Goal: Task Accomplishment & Management: Use online tool/utility

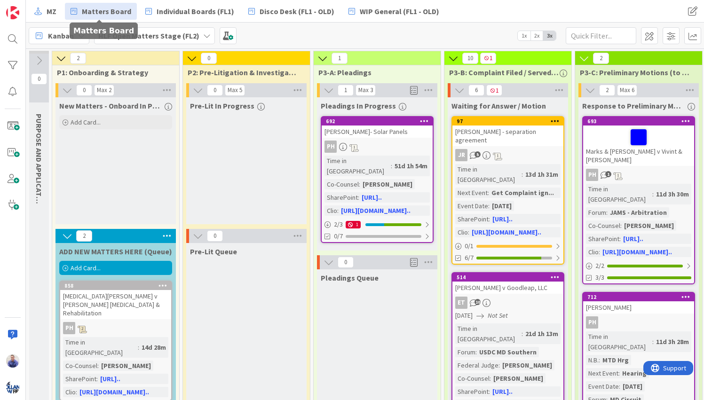
scroll to position [0, 542]
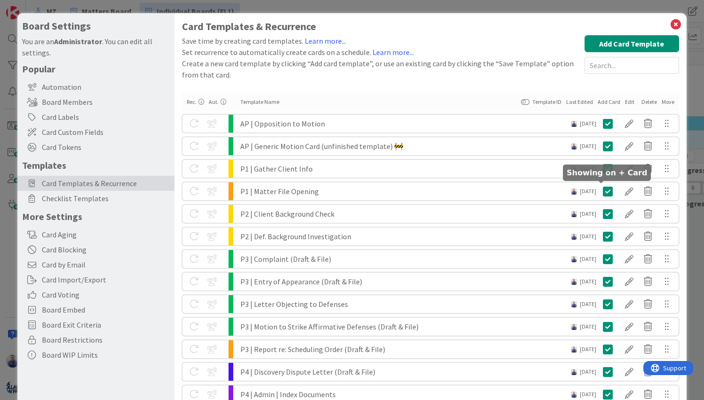
scroll to position [725, 0]
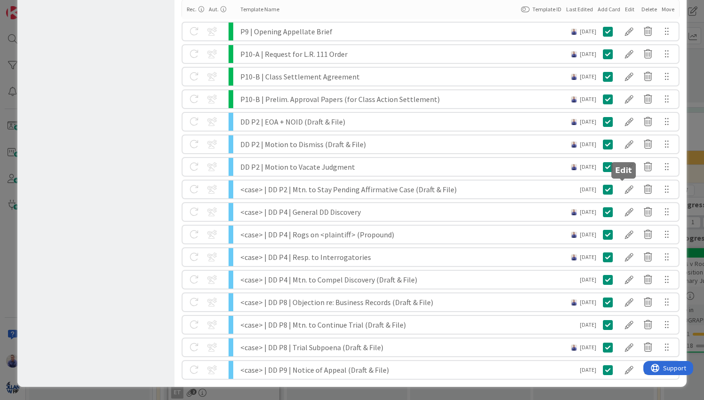
click at [620, 188] on div at bounding box center [629, 190] width 19 height 16
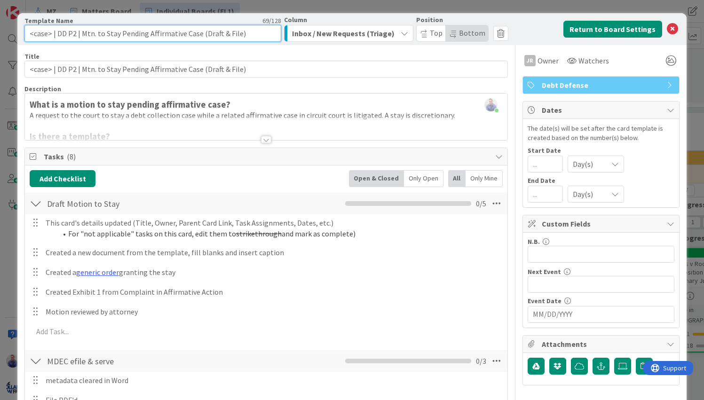
drag, startPoint x: 57, startPoint y: 35, endPoint x: -8, endPoint y: 33, distance: 65.0
click at [24, 33] on input "<case> | DD P2 | Mtn. to Stay Pending Affirmative Case (Draft & File)" at bounding box center [152, 33] width 256 height 17
click at [62, 35] on input "DD P2 | Mtn. to Stay Pending Affirmative Case (Draft & File)" at bounding box center [152, 33] width 256 height 17
drag, startPoint x: 67, startPoint y: 35, endPoint x: 58, endPoint y: 34, distance: 9.0
click at [58, 34] on input "DD P2 | Mtn. to Stay Pending Affirmative Case (Draft & File)" at bounding box center [152, 33] width 256 height 17
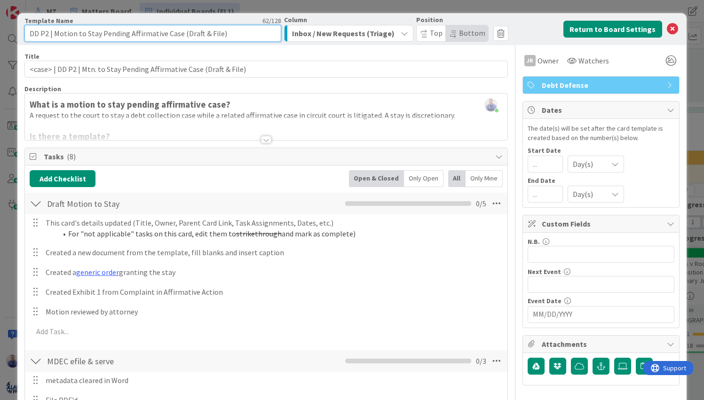
drag, startPoint x: 221, startPoint y: 34, endPoint x: 182, endPoint y: 32, distance: 39.2
click at [182, 32] on input "DD P2 | Motion to Stay Pending Affirmative Case (Draft & File)" at bounding box center [152, 33] width 256 height 17
type input "DD P2 | Motion to Stay Pending Affirmative Case"
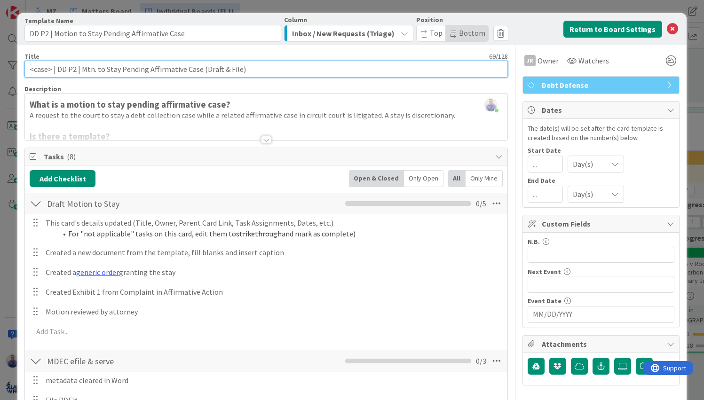
drag, startPoint x: 79, startPoint y: 70, endPoint x: 58, endPoint y: 70, distance: 20.7
click at [58, 70] on input "<case> | DD P2 | Mtn. to Stay Pending Affirmative Case (Draft & File)" at bounding box center [265, 69] width 483 height 17
type input "<case> | Motion to Stay Pending Affirmative Case (Draft & File)"
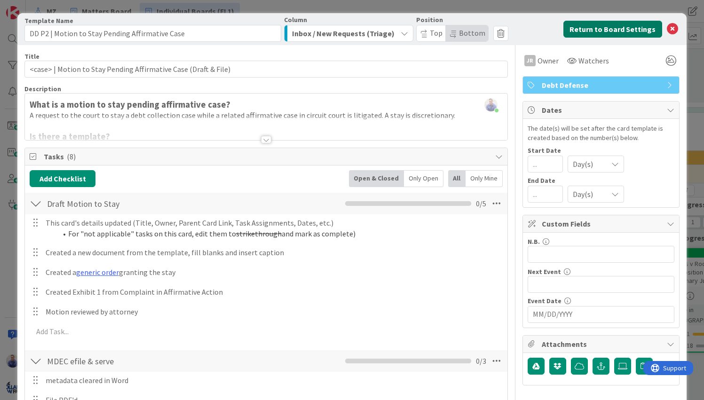
click at [593, 31] on button "Return to Board Settings" at bounding box center [613, 29] width 99 height 17
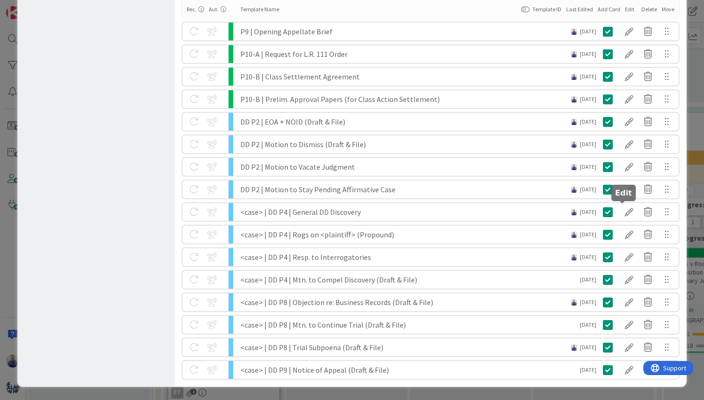
click at [620, 211] on div at bounding box center [629, 212] width 19 height 16
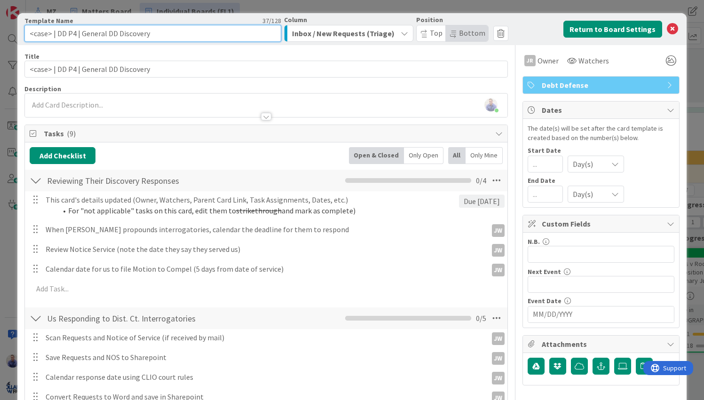
drag, startPoint x: 42, startPoint y: 35, endPoint x: 23, endPoint y: 36, distance: 19.8
click at [24, 36] on input "<case> | DD P4 | General DD Discovery" at bounding box center [152, 33] width 256 height 17
type input "DD P4 | General DD Discovery"
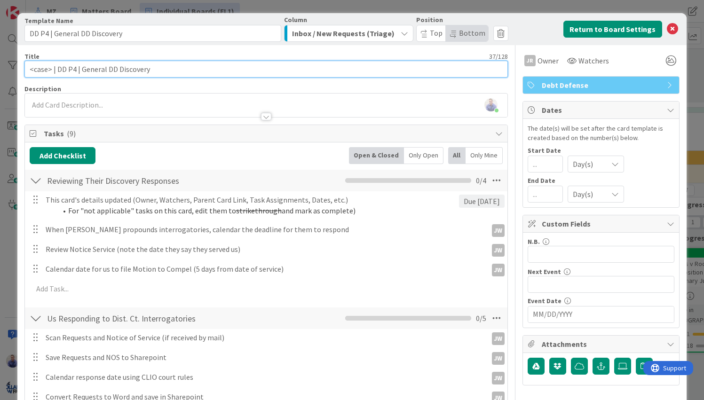
drag, startPoint x: 67, startPoint y: 71, endPoint x: 58, endPoint y: 70, distance: 9.0
click at [58, 70] on input "<case> | DD P4 | General DD Discovery" at bounding box center [265, 69] width 483 height 17
type input "<case> | General DD Discovery"
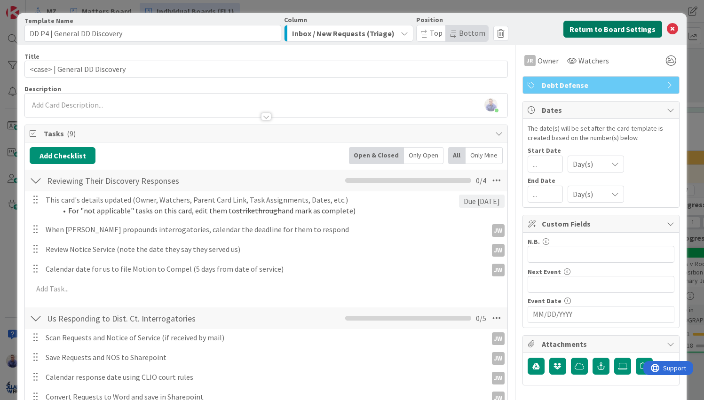
click at [569, 26] on button "Return to Board Settings" at bounding box center [613, 29] width 99 height 17
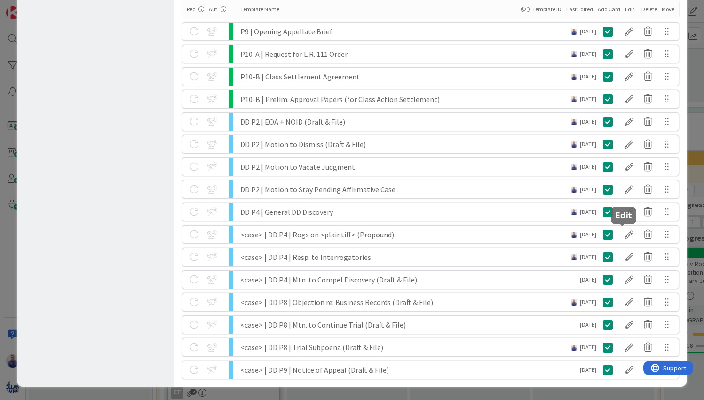
click at [622, 232] on div at bounding box center [629, 235] width 19 height 16
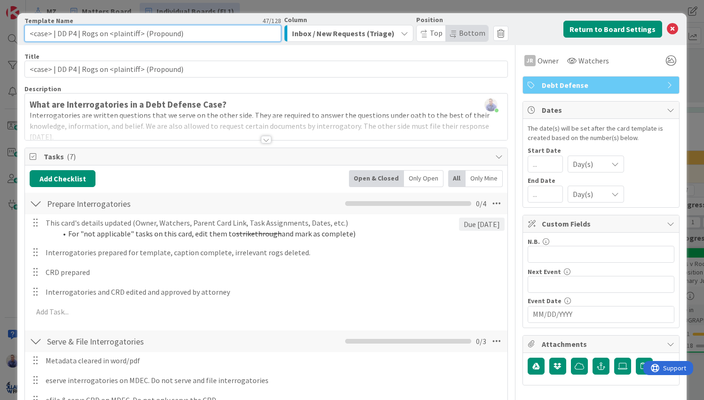
drag, startPoint x: 56, startPoint y: 35, endPoint x: 6, endPoint y: 34, distance: 50.4
click at [24, 34] on input "<case> | DD P4 | Rogs on <plaintiff> (Propound)" at bounding box center [152, 33] width 256 height 17
type input "DD P4 | Rogs on <plaintiff> (Propound)"
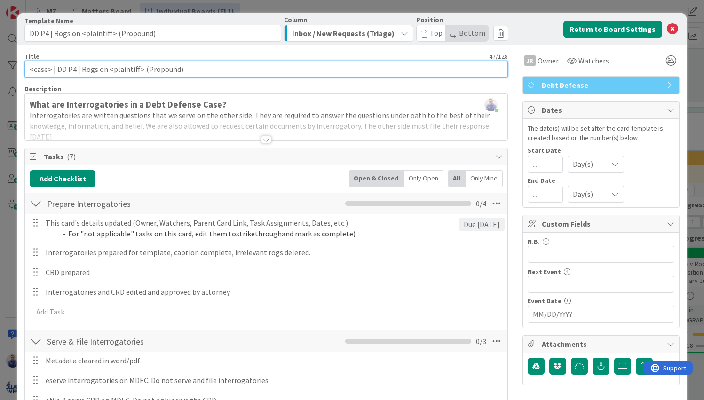
drag, startPoint x: 78, startPoint y: 69, endPoint x: 55, endPoint y: 69, distance: 23.1
click at [55, 69] on input "<case> | DD P4 | Rogs on <plaintiff> (Propound)" at bounding box center [265, 69] width 483 height 17
type input "<case> | Rogs on <plaintiff> (Propound)"
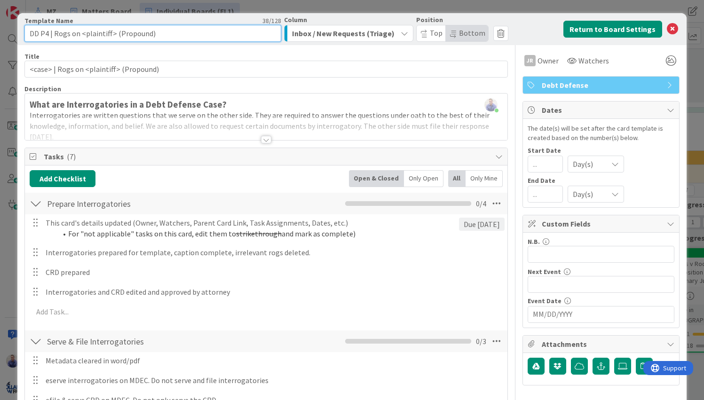
click at [58, 35] on input "DD P4 | Rogs on <plaintiff> (Propound)" at bounding box center [152, 33] width 256 height 17
drag, startPoint x: 179, startPoint y: 33, endPoint x: 178, endPoint y: 40, distance: 6.3
click at [179, 34] on input "DD P4 | Interrogatories on <plaintiff> (Propound)" at bounding box center [152, 33] width 256 height 17
drag, startPoint x: 145, startPoint y: 33, endPoint x: 56, endPoint y: 32, distance: 89.4
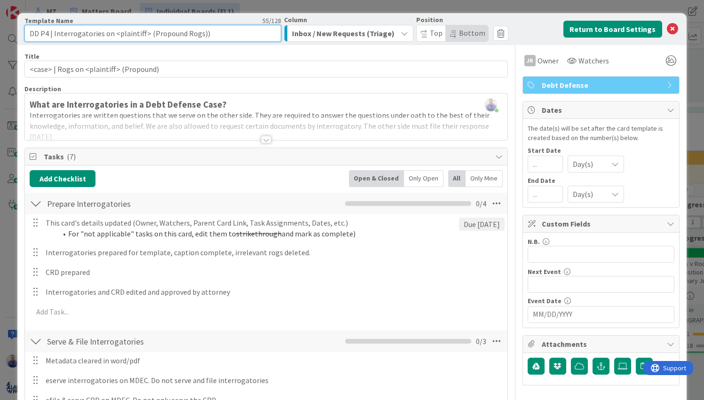
click at [54, 32] on input "DD P4 | Interrogatories on <plaintiff> (Propound Rogs))" at bounding box center [152, 33] width 256 height 17
drag, startPoint x: 210, startPoint y: 34, endPoint x: 53, endPoint y: 31, distance: 157.2
click at [53, 31] on input "DD P4 | Interrogatories on <plaintiff> (Propound Rogs))" at bounding box center [152, 33] width 256 height 17
type input "DD P4 | Propound Interrogatories (Rogs)"
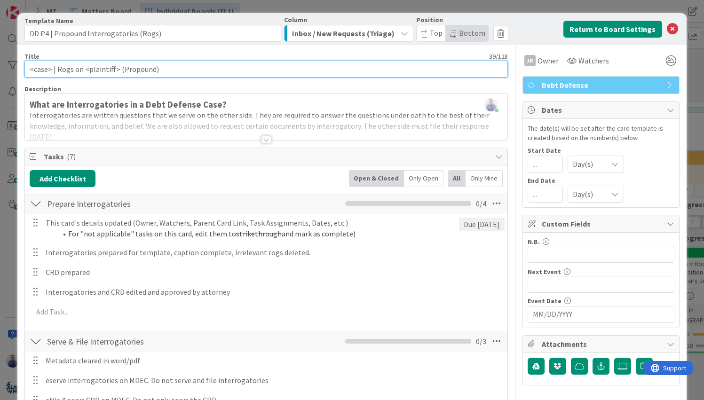
drag, startPoint x: 58, startPoint y: 71, endPoint x: 62, endPoint y: 68, distance: 4.8
click at [60, 70] on input "<case> | Rogs on <plaintiff> (Propound)" at bounding box center [265, 69] width 483 height 17
drag, startPoint x: 191, startPoint y: 70, endPoint x: 155, endPoint y: 70, distance: 35.8
click at [155, 70] on input "<case> | Propound Rogs on <plaintiff> (Propound)" at bounding box center [265, 69] width 483 height 17
type input "<case> | Propound Rogs on <plaintiff>"
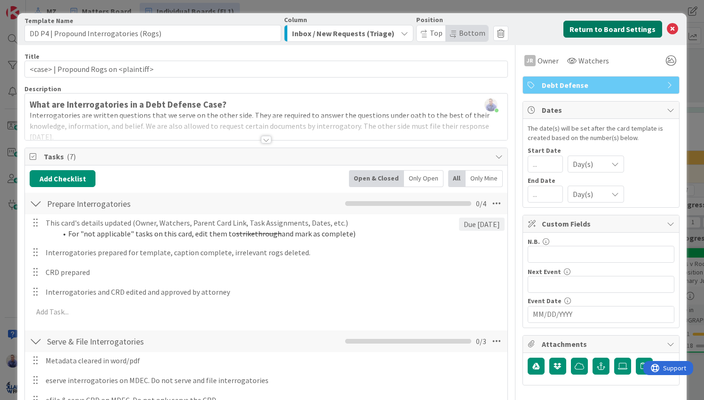
click at [571, 26] on button "Return to Board Settings" at bounding box center [613, 29] width 99 height 17
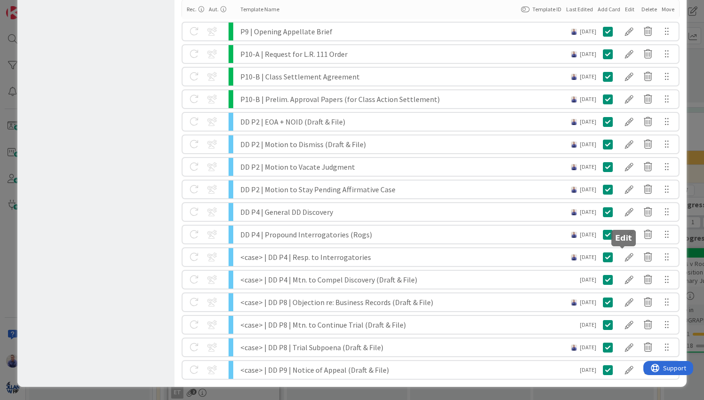
click at [626, 258] on div at bounding box center [629, 257] width 19 height 16
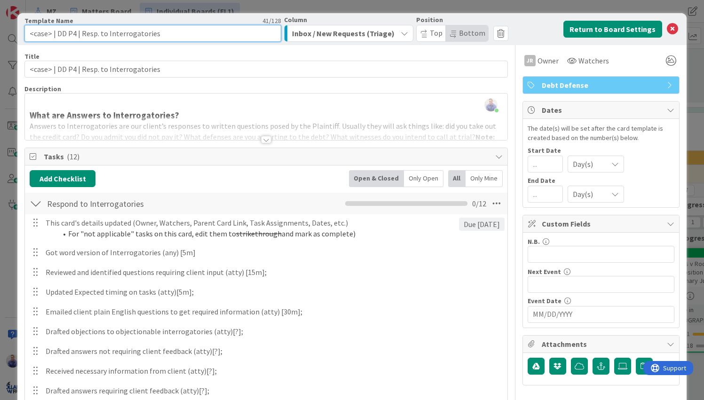
drag, startPoint x: 80, startPoint y: 35, endPoint x: 62, endPoint y: 34, distance: 17.4
click at [70, 34] on input "<case> | DD P4 | Resp. to Interrogatories" at bounding box center [152, 33] width 256 height 17
drag, startPoint x: 51, startPoint y: 35, endPoint x: 20, endPoint y: 35, distance: 30.6
click at [24, 35] on input "<case> | DD P4 | Resp. to Interrogatories" at bounding box center [152, 33] width 256 height 17
drag, startPoint x: 67, startPoint y: 33, endPoint x: 73, endPoint y: 44, distance: 12.0
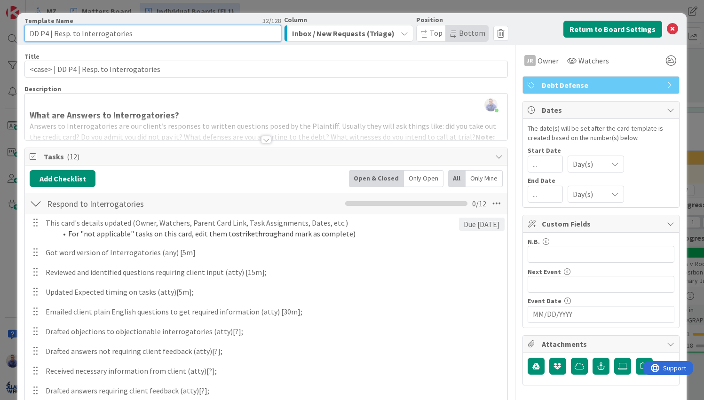
click at [67, 34] on input "DD P4 | Resp. to Interrogatories" at bounding box center [152, 33] width 256 height 17
type input "DD P4 | Respond to Interrogatories"
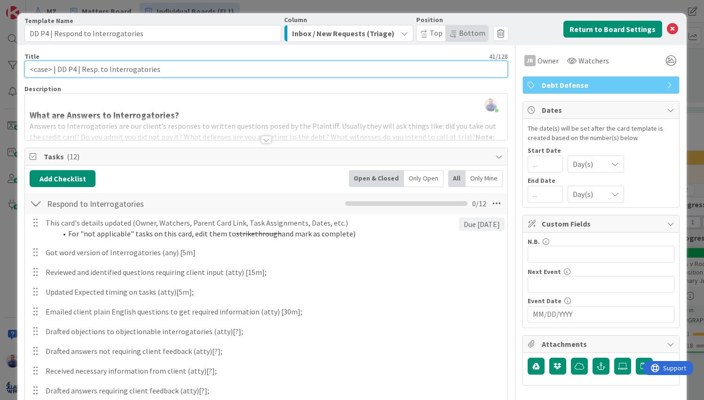
drag, startPoint x: 78, startPoint y: 70, endPoint x: 54, endPoint y: 70, distance: 24.5
click at [54, 70] on input "<case> | DD P4 | Resp. to Interrogatories" at bounding box center [265, 69] width 483 height 17
type input "<case> | Resp. to Interrogatories"
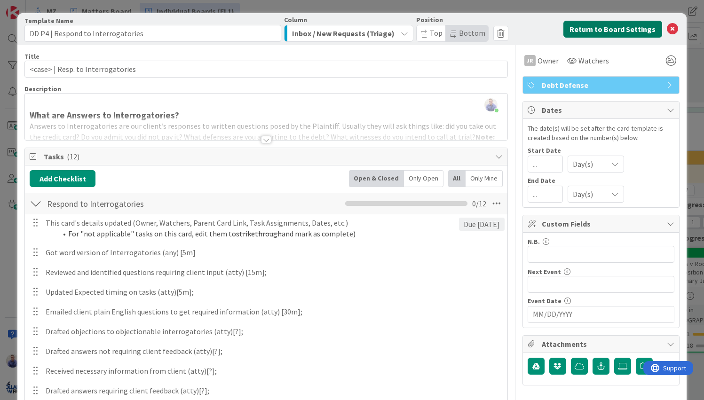
click at [584, 30] on button "Return to Board Settings" at bounding box center [613, 29] width 99 height 17
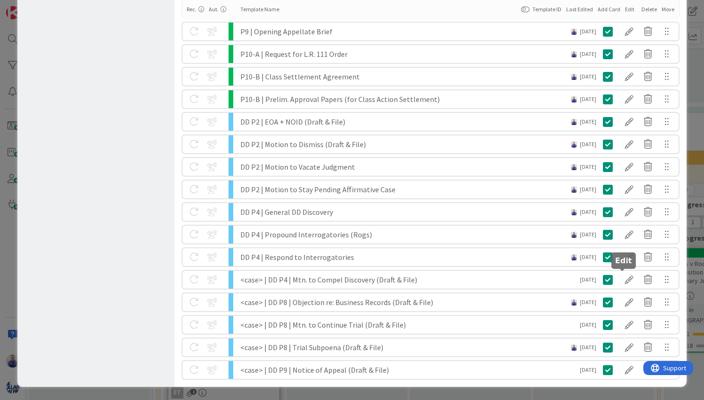
click at [629, 281] on div at bounding box center [629, 280] width 19 height 16
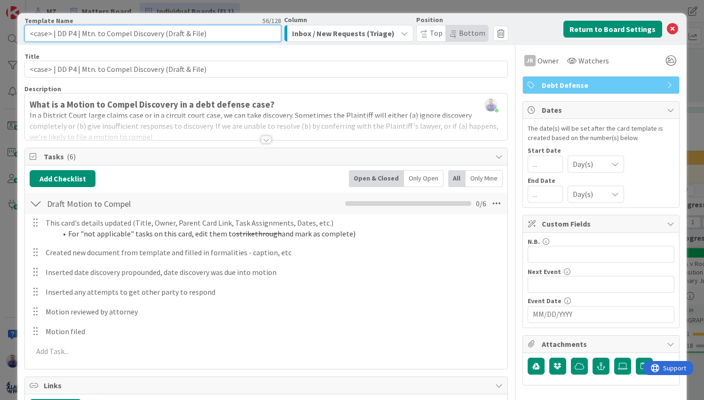
drag, startPoint x: 44, startPoint y: 32, endPoint x: 11, endPoint y: 31, distance: 33.4
click at [24, 31] on input "<case> | DD P4 | Mtn. to Compel Discovery (Draft & File)" at bounding box center [152, 33] width 256 height 17
drag, startPoint x: 64, startPoint y: 34, endPoint x: 66, endPoint y: 40, distance: 6.6
click at [64, 35] on input "DD P4 | Mtn. to Compel Discovery (Draft & File)" at bounding box center [152, 33] width 256 height 17
drag, startPoint x: 200, startPoint y: 36, endPoint x: 145, endPoint y: 37, distance: 55.0
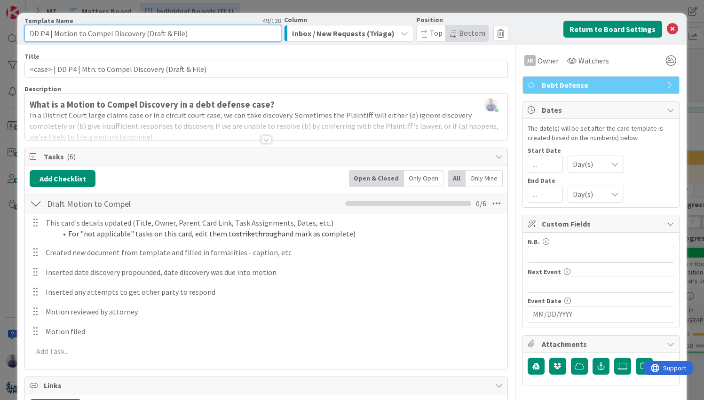
click at [145, 37] on input "DD P4 | Motion to Compel Discovery (Draft & File)" at bounding box center [152, 33] width 256 height 17
type input "DD P4 | Motion to Compel Discovery"
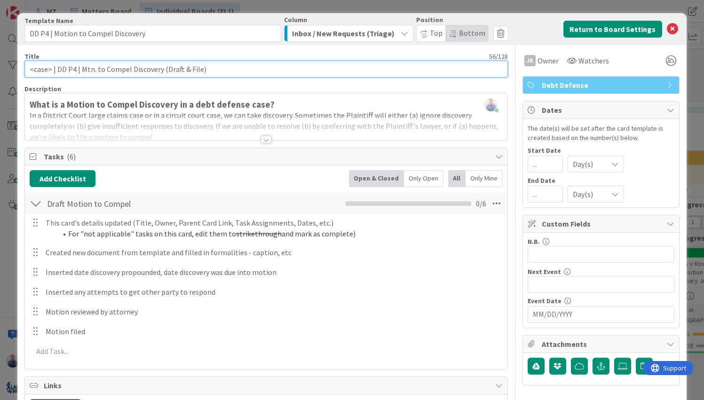
drag, startPoint x: 80, startPoint y: 70, endPoint x: 48, endPoint y: 67, distance: 31.2
click at [56, 69] on input "<case> | DD P4 | Mtn. to Compel Discovery (Draft & File)" at bounding box center [265, 69] width 483 height 17
click at [69, 69] on input "<case> | Mtn. to Compel Discovery (Draft & File)" at bounding box center [265, 69] width 483 height 17
type input "<case> | Motion to Compel Discovery (Draft & File)"
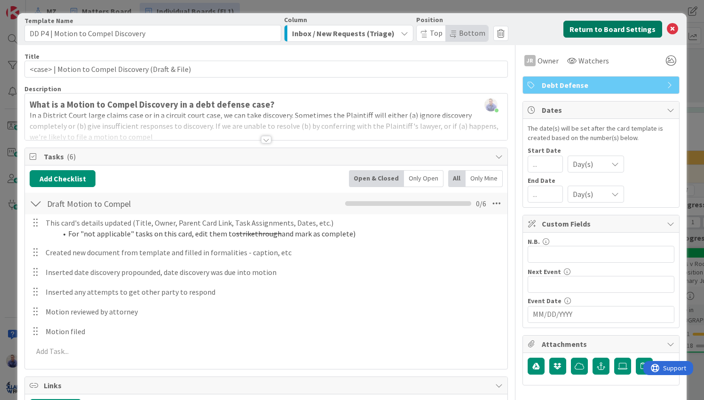
click at [595, 24] on button "Return to Board Settings" at bounding box center [613, 29] width 99 height 17
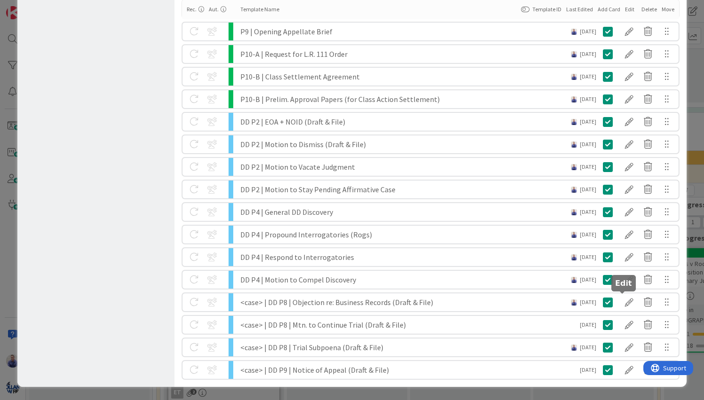
click at [624, 304] on div at bounding box center [629, 303] width 19 height 16
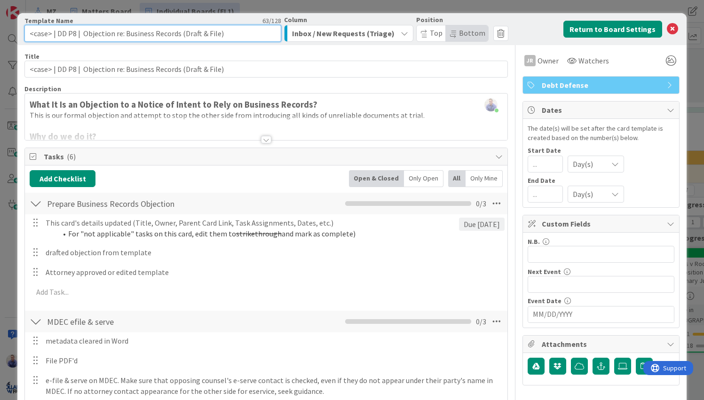
drag, startPoint x: 31, startPoint y: 35, endPoint x: -4, endPoint y: 35, distance: 34.3
click at [24, 35] on input "<case> | DD P8 | Objection re: Business Records (Draft & File)" at bounding box center [152, 33] width 256 height 17
drag, startPoint x: 208, startPoint y: 37, endPoint x: 151, endPoint y: 37, distance: 56.9
click at [154, 33] on input "DD P8 | Objection re: Business Records (Draft & File)" at bounding box center [152, 33] width 256 height 17
type input "DD P8 | Objection re: Business Records"
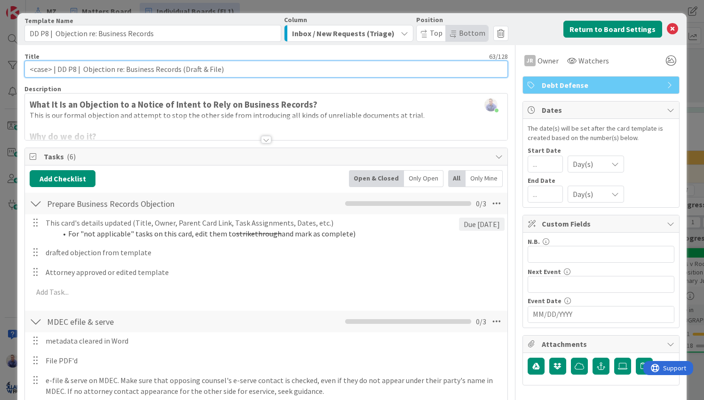
drag, startPoint x: 77, startPoint y: 68, endPoint x: 59, endPoint y: 67, distance: 17.9
click at [58, 67] on input "<case> | DD P8 | Objection re: Business Records (Draft & File)" at bounding box center [265, 69] width 483 height 17
type input "<case> | Objection re: Business Records (Draft & File)"
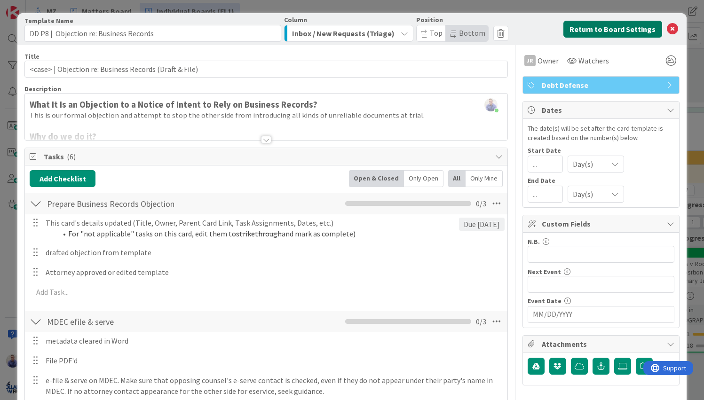
click at [569, 32] on button "Return to Board Settings" at bounding box center [613, 29] width 99 height 17
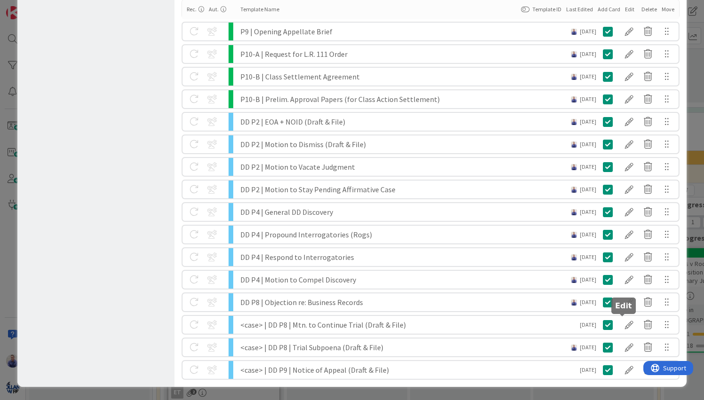
click at [620, 323] on div at bounding box center [629, 325] width 19 height 16
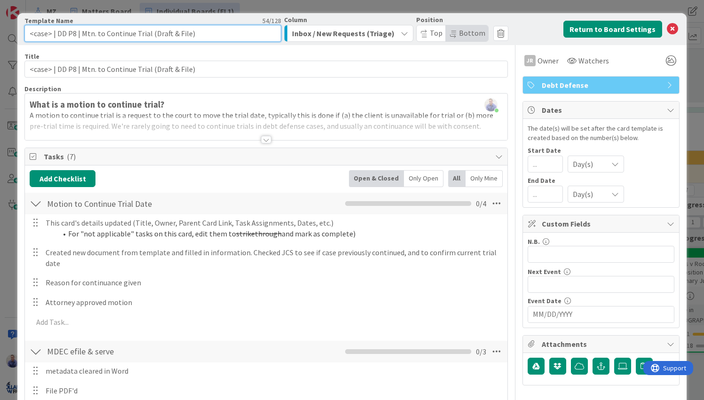
drag, startPoint x: 56, startPoint y: 34, endPoint x: -8, endPoint y: 31, distance: 64.1
click at [24, 31] on input "<case> | DD P8 | Mtn. to Continue Trial (Draft & File)" at bounding box center [152, 33] width 256 height 17
click at [62, 32] on input "DD P8 | Mtn. to Continue Trial (Draft & File)" at bounding box center [152, 33] width 256 height 17
drag, startPoint x: 175, startPoint y: 33, endPoint x: 141, endPoint y: 30, distance: 34.5
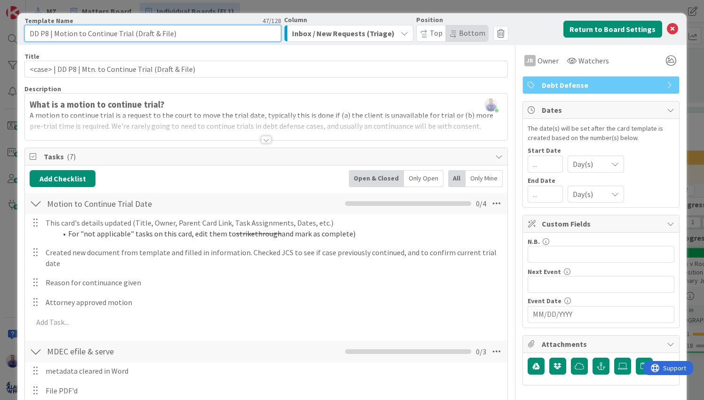
click at [141, 30] on input "DD P8 | Motion to Continue Trial (Draft & File)" at bounding box center [152, 33] width 256 height 17
type input "DD P8 | Motion to Continue Trial"
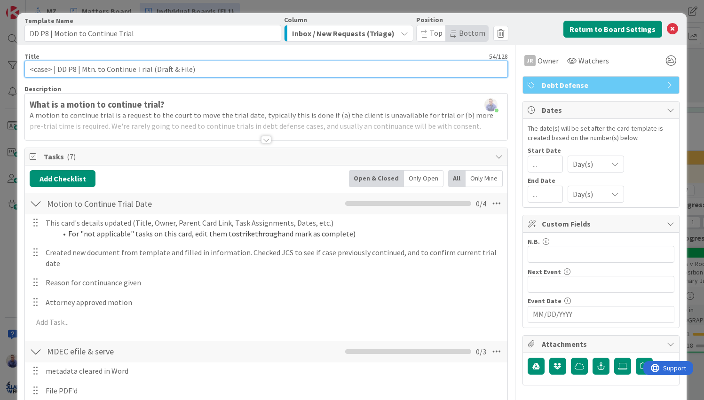
drag, startPoint x: 79, startPoint y: 71, endPoint x: 57, endPoint y: 69, distance: 21.7
click at [57, 71] on input "<case> | DD P8 | Mtn. to Continue Trial (Draft & File)" at bounding box center [265, 69] width 483 height 17
type input "<case> | Motion to Continue Trial (Draft & File)"
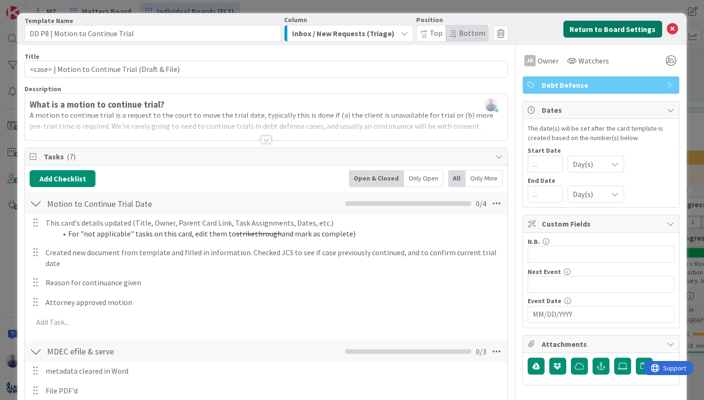
click at [610, 32] on button "Return to Board Settings" at bounding box center [613, 29] width 99 height 17
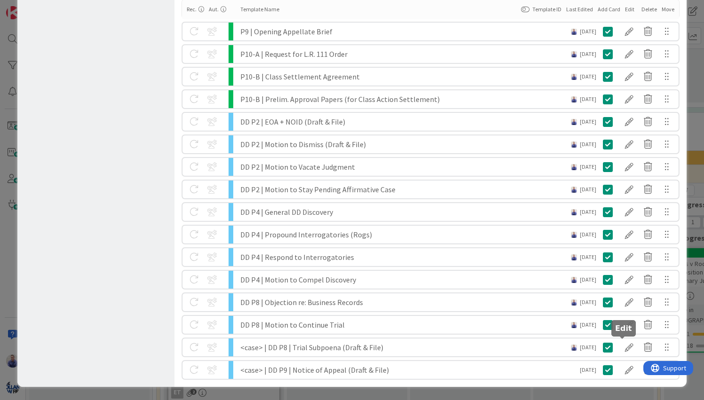
click at [622, 348] on div at bounding box center [629, 348] width 19 height 16
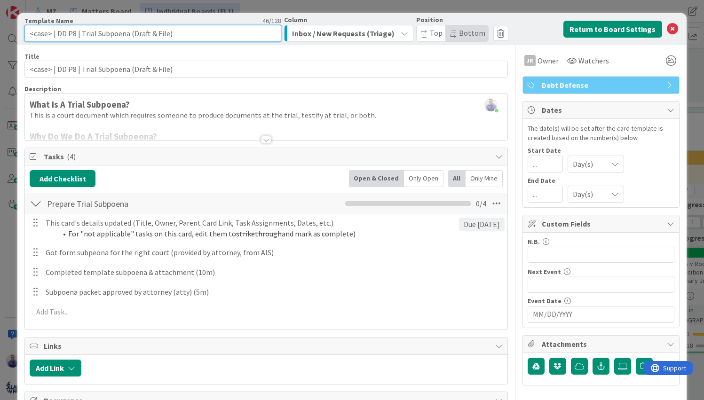
drag, startPoint x: 80, startPoint y: 32, endPoint x: 63, endPoint y: 31, distance: 17.0
click at [63, 31] on input "<case> | DD P8 | Trial Subpoena (Draft & File)" at bounding box center [152, 33] width 256 height 17
drag, startPoint x: 56, startPoint y: 33, endPoint x: 10, endPoint y: 33, distance: 45.2
click at [24, 33] on input "<case> | DD P8 | Trial Subpoena (Draft & File)" at bounding box center [152, 33] width 256 height 17
drag, startPoint x: 145, startPoint y: 36, endPoint x: 111, endPoint y: 38, distance: 33.9
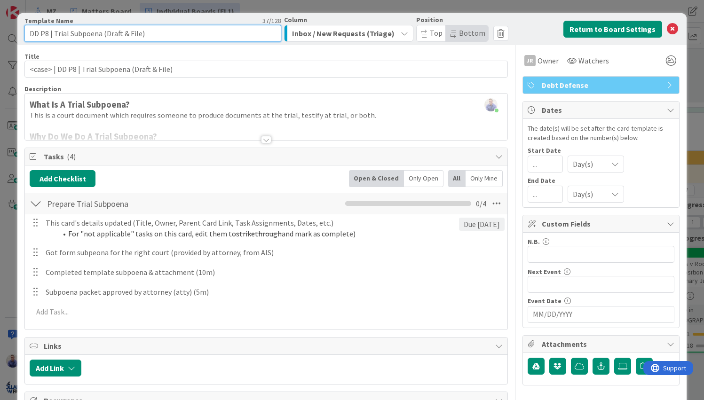
click at [111, 38] on input "DD P8 | Trial Subpoena (Draft & File)" at bounding box center [152, 33] width 256 height 17
type input "DD P8 | Trial Subpoena"
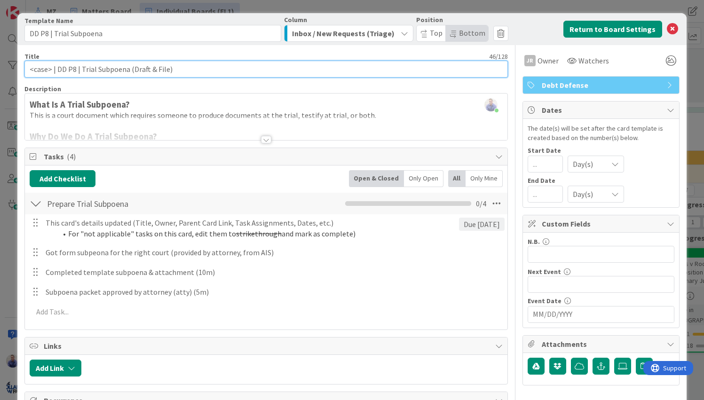
drag, startPoint x: 80, startPoint y: 70, endPoint x: 57, endPoint y: 69, distance: 22.6
click at [57, 69] on input "<case> | DD P8 | Trial Subpoena (Draft & File)" at bounding box center [265, 69] width 483 height 17
type input "<case> | Trial Subpoena (Draft & File)"
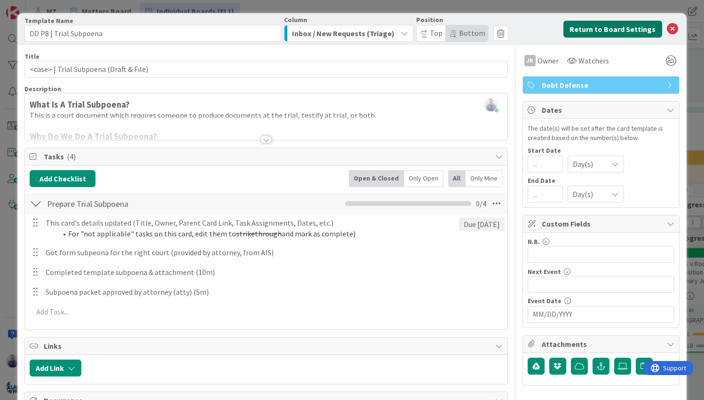
click at [585, 29] on button "Return to Board Settings" at bounding box center [613, 29] width 99 height 17
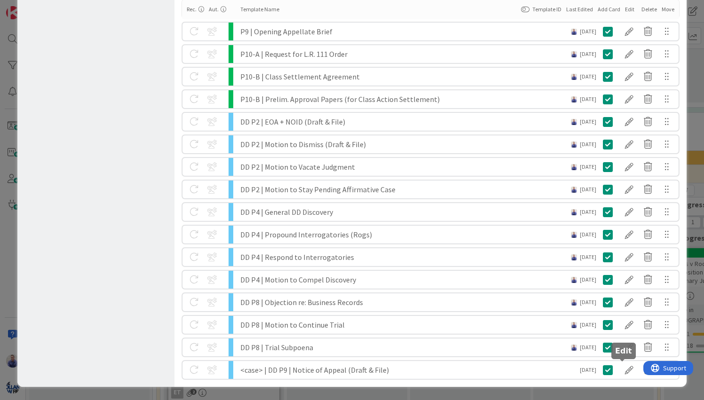
click at [623, 368] on div at bounding box center [629, 370] width 19 height 16
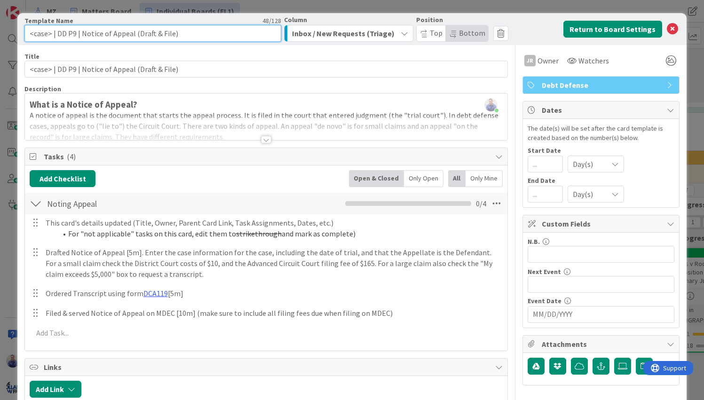
drag, startPoint x: 57, startPoint y: 34, endPoint x: 16, endPoint y: 30, distance: 41.1
click at [24, 30] on input "<case> | DD P9 | Notice of Appeal (Draft & File)" at bounding box center [152, 33] width 256 height 17
drag, startPoint x: 156, startPoint y: 34, endPoint x: 106, endPoint y: 31, distance: 49.5
click at [106, 31] on input "DD P9 | Notice of Appeal (Draft & File)" at bounding box center [152, 33] width 256 height 17
type input "DD P9 | Notice of Appeal"
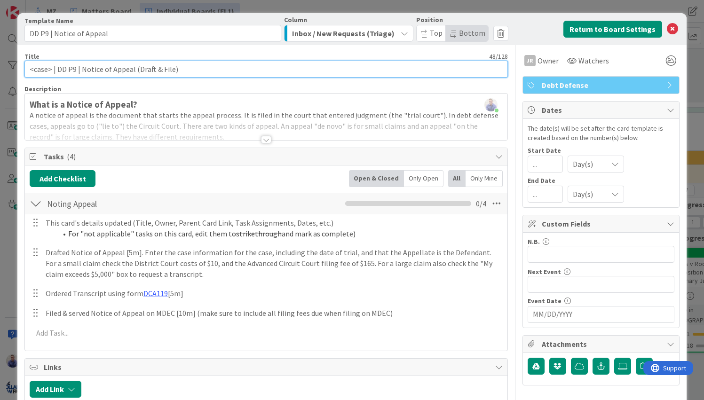
drag, startPoint x: 80, startPoint y: 70, endPoint x: 57, endPoint y: 69, distance: 22.1
click at [57, 69] on input "<case> | DD P9 | Notice of Appeal (Draft & File)" at bounding box center [265, 69] width 483 height 17
type input "<case> | Notice of Appeal (Draft & File)"
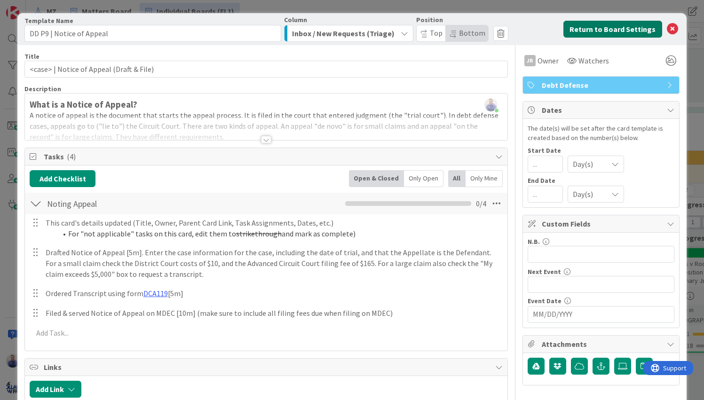
click at [569, 26] on button "Return to Board Settings" at bounding box center [613, 29] width 99 height 17
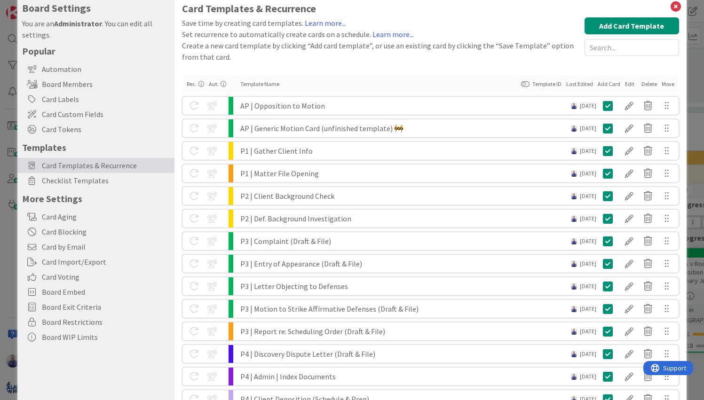
scroll to position [0, 0]
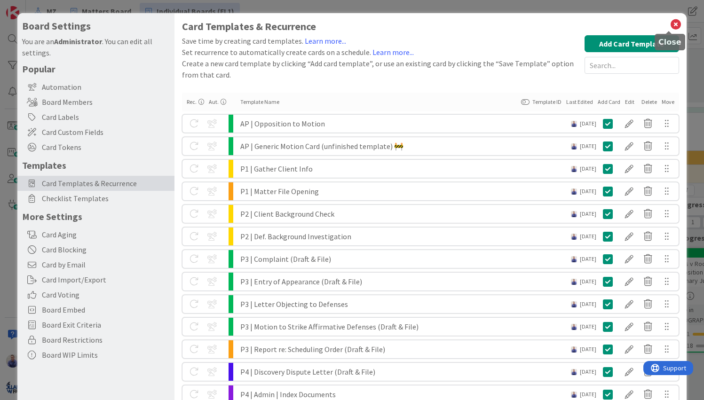
click at [671, 26] on icon at bounding box center [676, 24] width 12 height 13
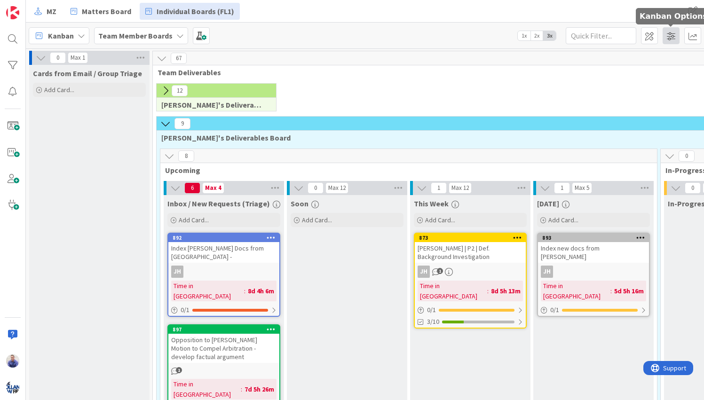
click at [677, 35] on span at bounding box center [671, 35] width 17 height 17
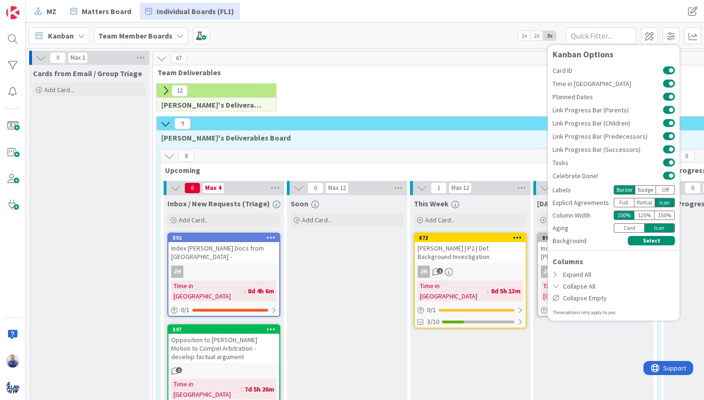
drag, startPoint x: 549, startPoint y: 12, endPoint x: 555, endPoint y: 13, distance: 5.7
click at [550, 13] on div "MZ Matters Board Individual Boards (FL1) MZ Matters Board Individual Boards (FL…" at bounding box center [365, 11] width 678 height 23
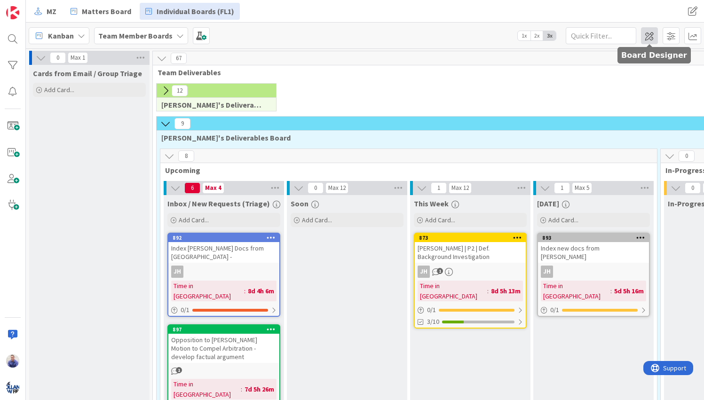
click at [651, 36] on span at bounding box center [649, 35] width 17 height 17
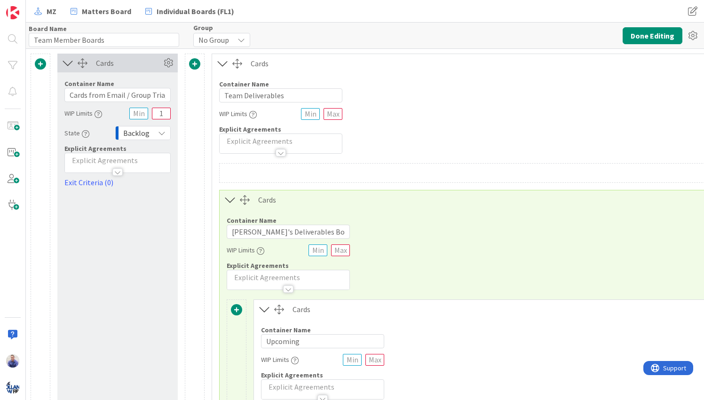
type input "Team Member Boards"
click at [192, 65] on span at bounding box center [194, 63] width 11 height 11
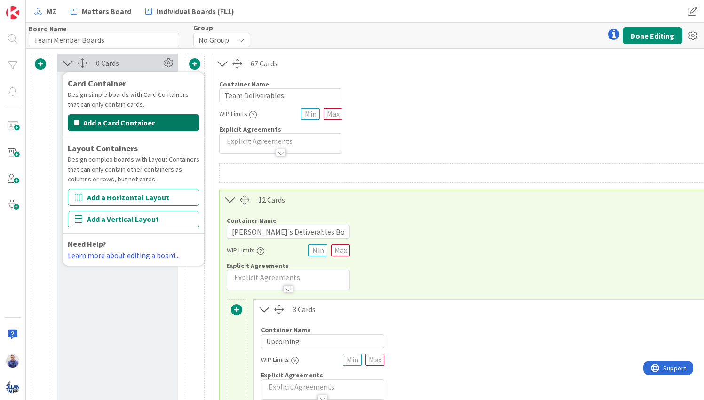
drag, startPoint x: 158, startPoint y: 119, endPoint x: 179, endPoint y: 122, distance: 21.4
click at [158, 119] on button "Add a Card Container" at bounding box center [134, 122] width 132 height 17
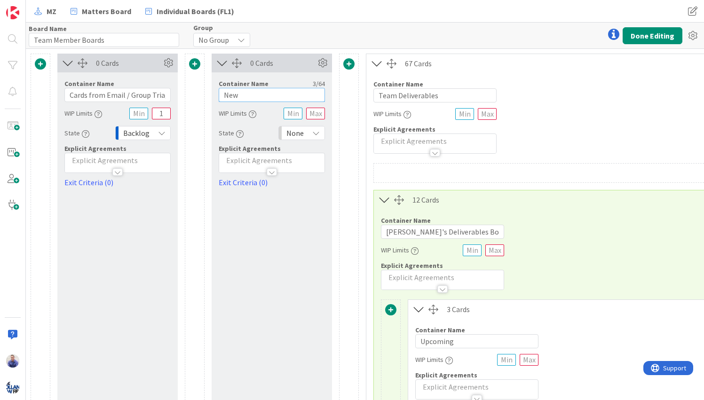
click at [247, 96] on input "New" at bounding box center [272, 95] width 106 height 14
click at [280, 92] on input "Checklist Import (Temporary)" at bounding box center [272, 95] width 106 height 14
type input "Checklist Import (John Temporary)"
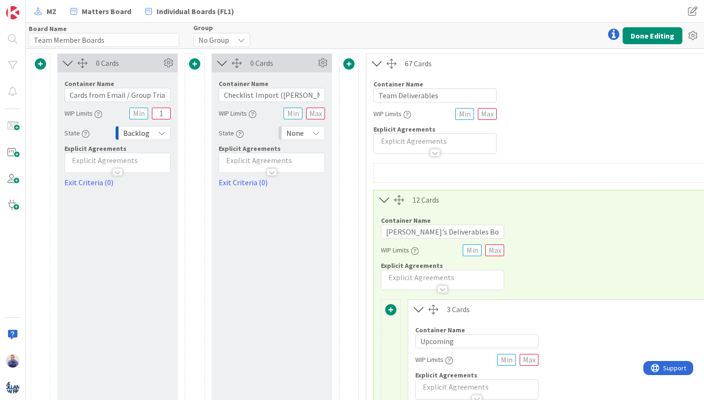
click at [632, 33] on button "Done Editing" at bounding box center [653, 35] width 60 height 17
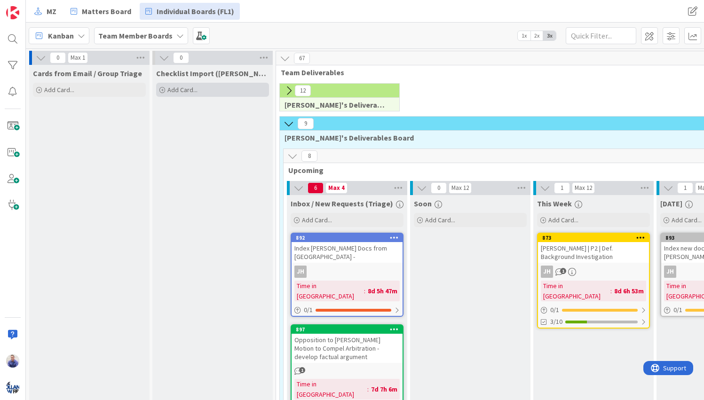
click at [184, 86] on span "Add Card..." at bounding box center [182, 90] width 30 height 8
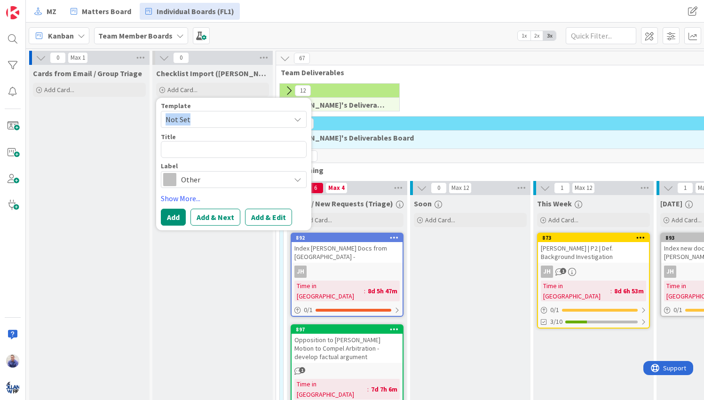
click at [205, 119] on span "Not Set" at bounding box center [225, 119] width 118 height 12
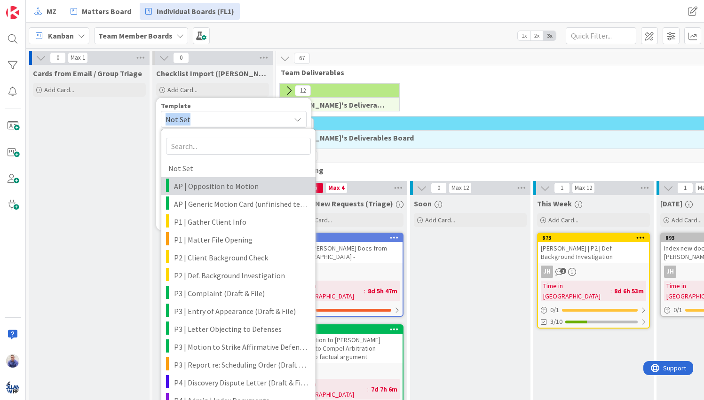
click at [214, 181] on span "AP | Opposition to Motion" at bounding box center [241, 186] width 135 height 12
type textarea "x"
type textarea "<case> | Opposition to Motion <motion type>"
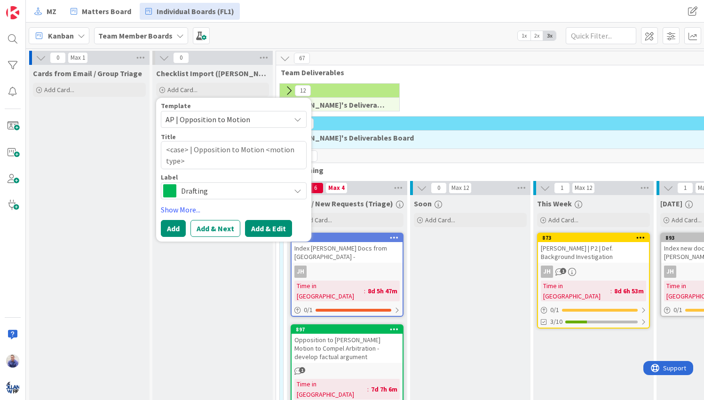
click at [255, 225] on button "Add & Edit" at bounding box center [268, 228] width 47 height 17
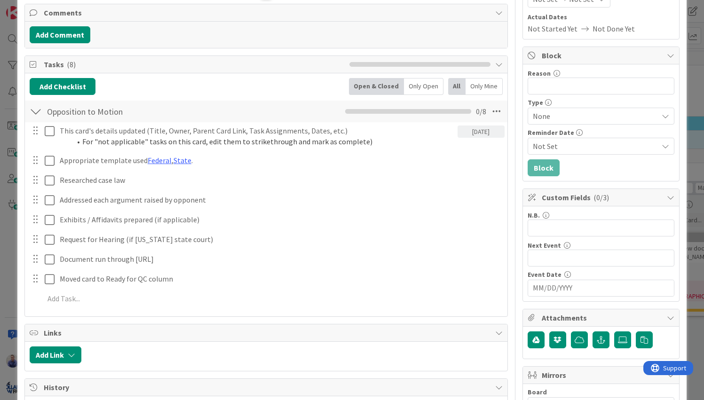
scroll to position [158, 0]
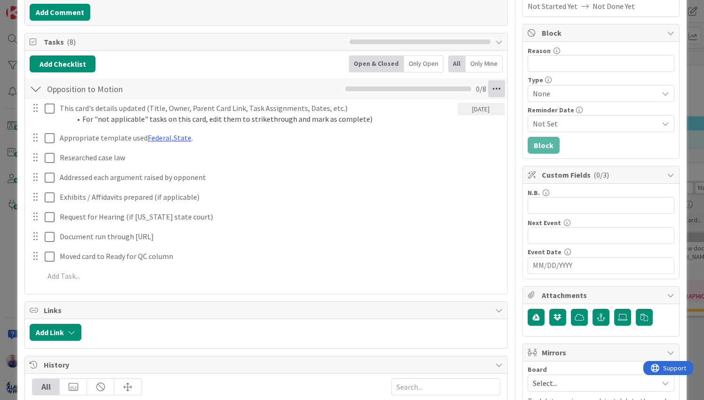
click at [488, 91] on icon at bounding box center [496, 88] width 17 height 17
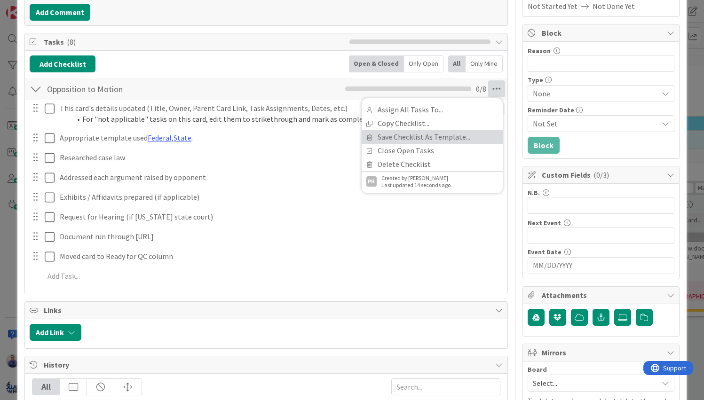
click at [462, 132] on link "Save Checklist As Template..." at bounding box center [432, 137] width 141 height 14
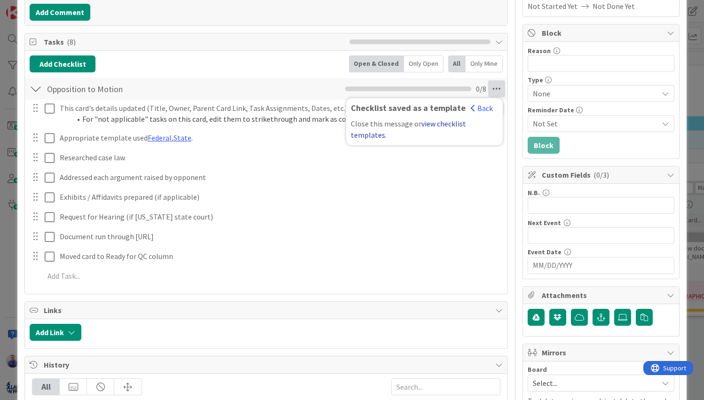
click at [455, 123] on link "view checklist templates" at bounding box center [408, 129] width 115 height 21
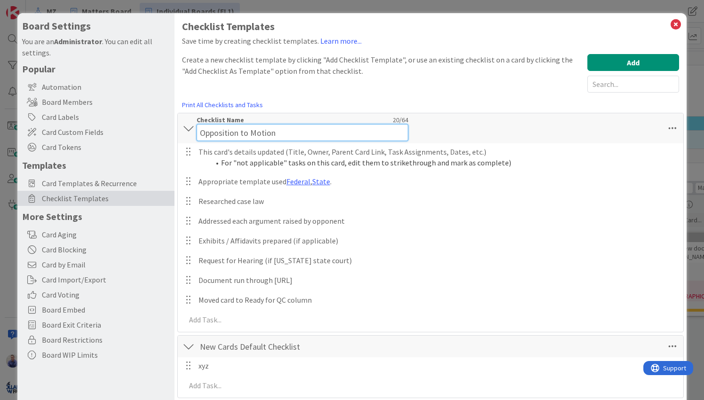
click at [203, 127] on input "Opposition to Motion" at bounding box center [303, 132] width 212 height 17
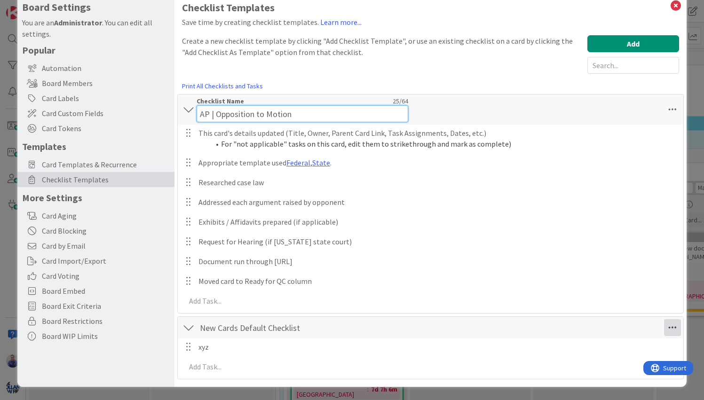
type input "AP | Opposition to Motion"
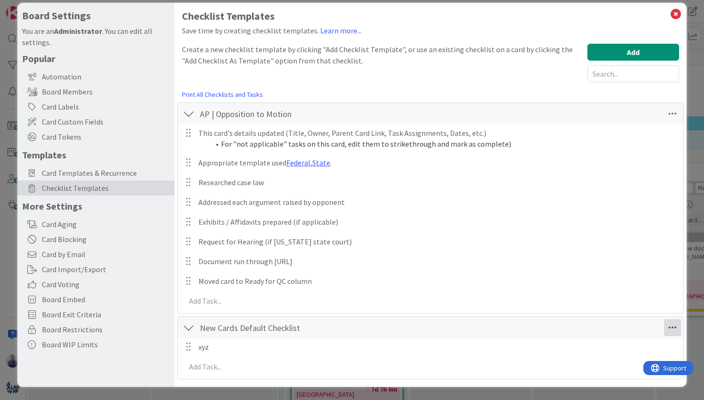
scroll to position [10, 0]
click at [669, 329] on icon at bounding box center [672, 327] width 17 height 17
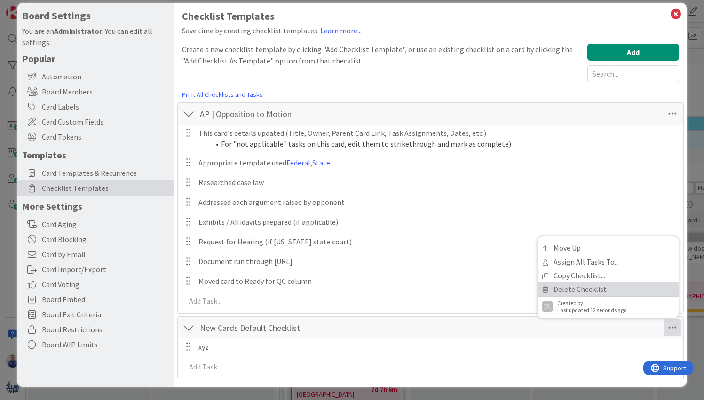
click at [594, 294] on link "Delete Checklist" at bounding box center [608, 290] width 141 height 14
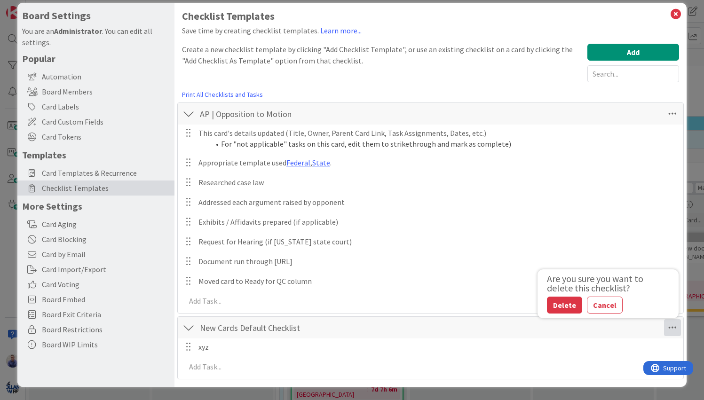
click at [549, 304] on button "Delete" at bounding box center [564, 305] width 35 height 17
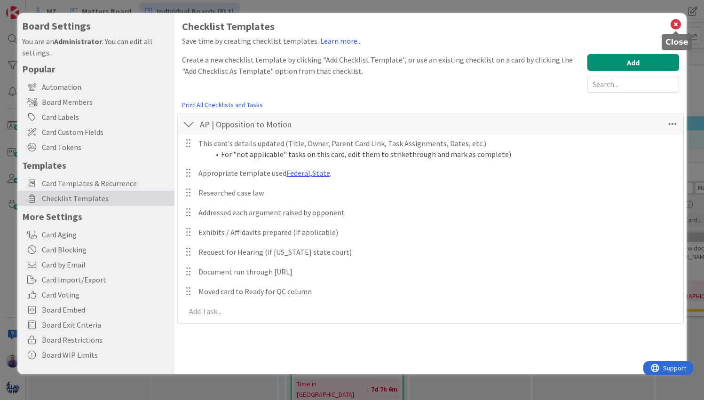
click at [678, 25] on icon at bounding box center [676, 24] width 12 height 13
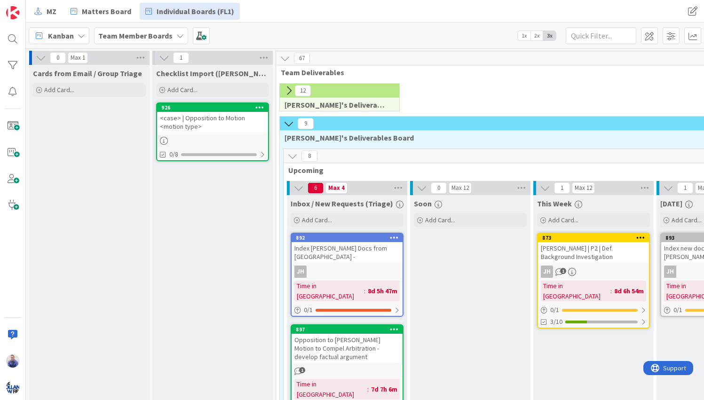
click at [256, 106] on icon at bounding box center [259, 107] width 9 height 7
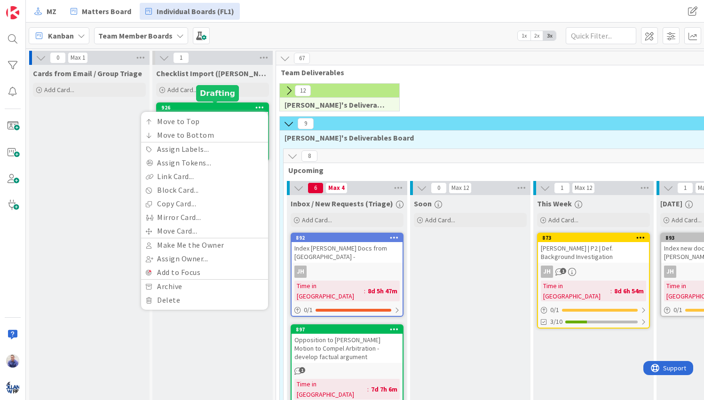
click at [220, 110] on div "926" at bounding box center [214, 107] width 107 height 7
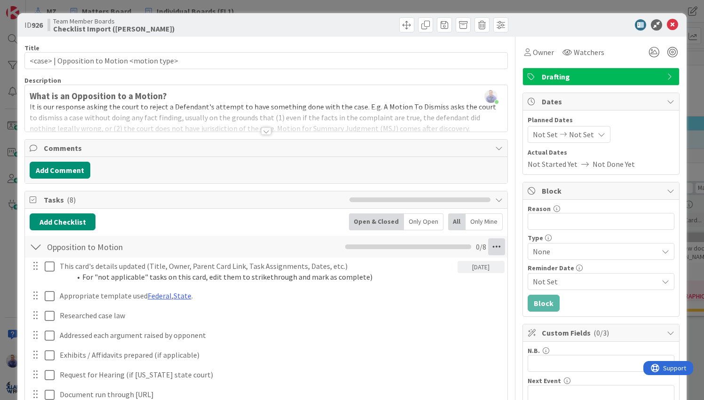
click at [492, 248] on icon at bounding box center [496, 247] width 17 height 17
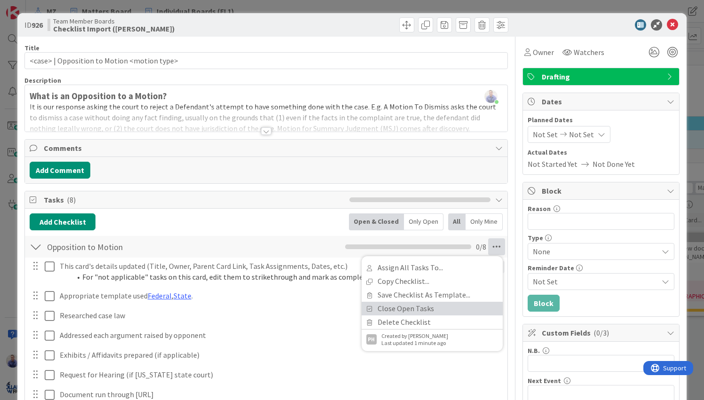
click at [449, 308] on link "Close Open Tasks" at bounding box center [432, 309] width 141 height 14
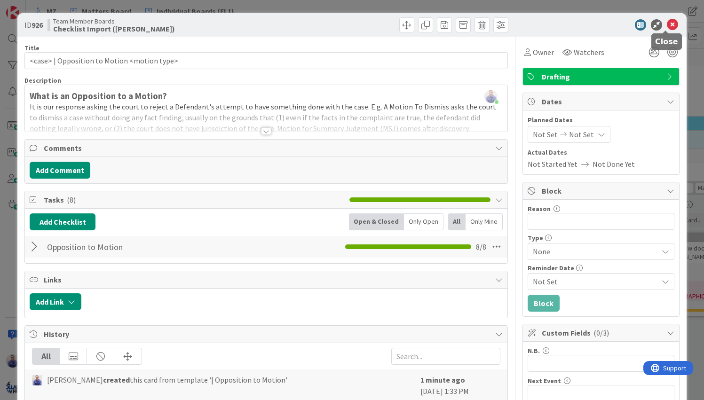
click at [667, 22] on icon at bounding box center [672, 24] width 11 height 11
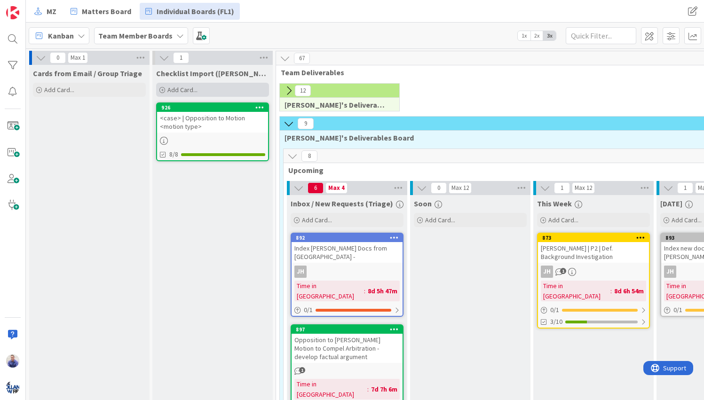
click at [203, 88] on div "Add Card..." at bounding box center [212, 90] width 113 height 14
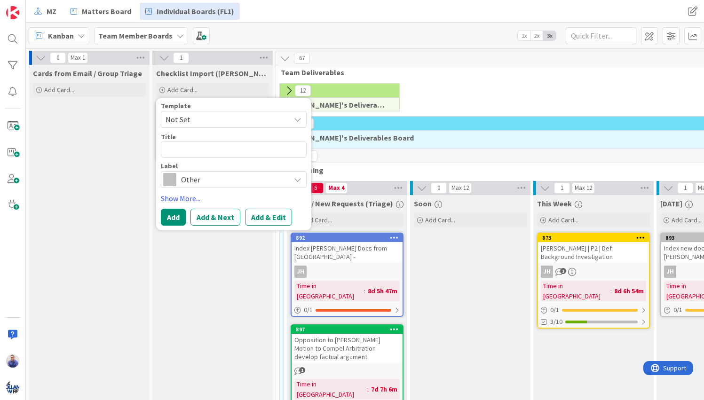
click at [202, 117] on span "Not Set" at bounding box center [225, 119] width 118 height 12
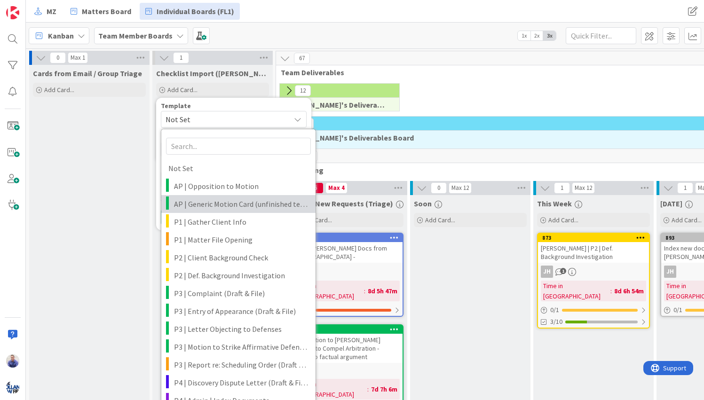
click at [254, 197] on link "AP | Generic Motion Card (unfinished template) 🚧" at bounding box center [238, 204] width 154 height 18
type textarea "x"
type textarea "<case> | Motion for <motion type>"
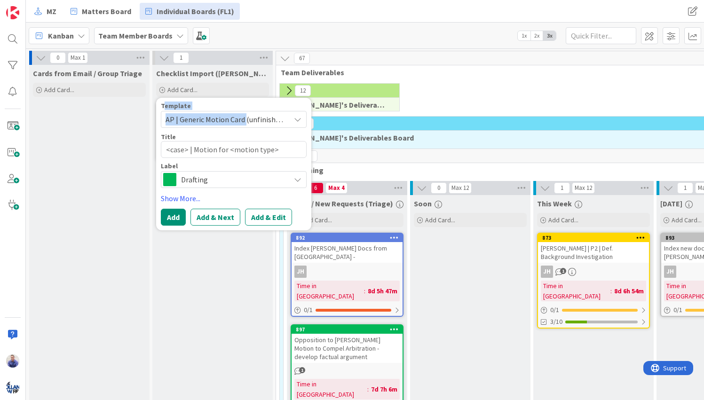
drag, startPoint x: 244, startPoint y: 120, endPoint x: 165, endPoint y: 122, distance: 79.1
click at [166, 122] on span "AP | Generic Motion Card (unfinished template) 🚧" at bounding box center [225, 119] width 118 height 12
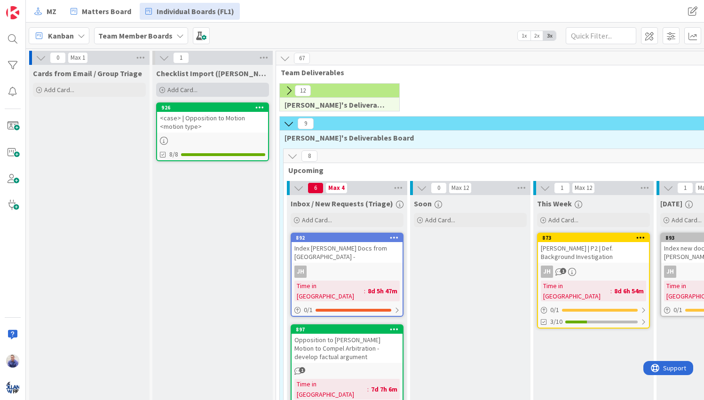
click at [210, 96] on div "Add Card..." at bounding box center [212, 90] width 113 height 14
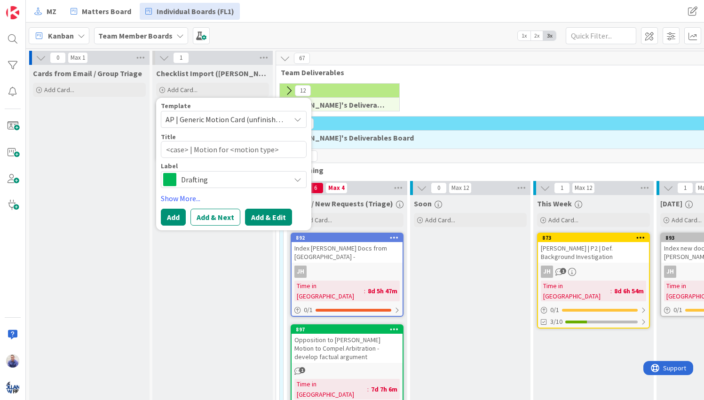
click at [274, 214] on button "Add & Edit" at bounding box center [268, 217] width 47 height 17
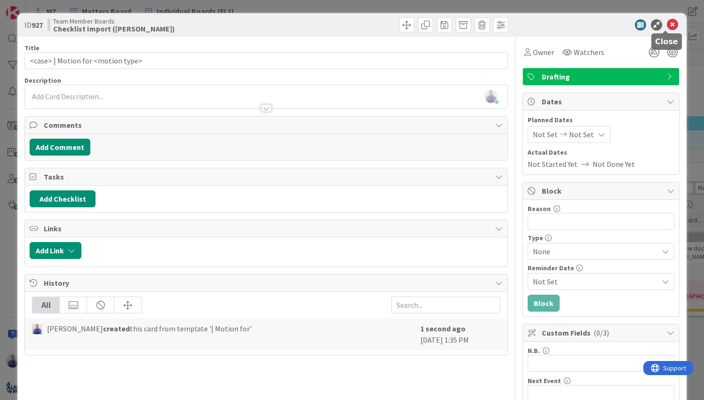
click at [667, 28] on icon at bounding box center [672, 24] width 11 height 11
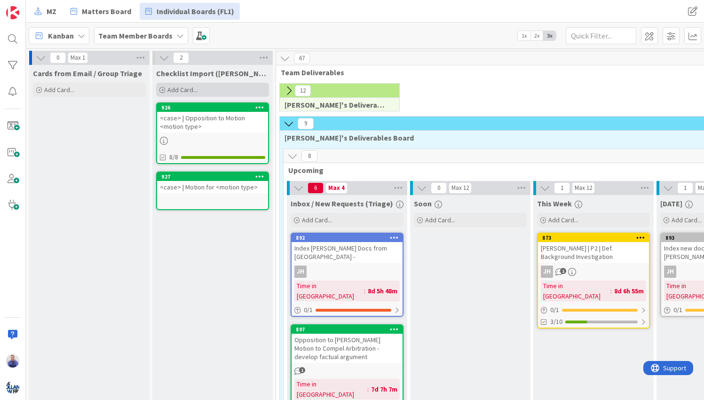
click at [199, 92] on div "Add Card..." at bounding box center [212, 90] width 113 height 14
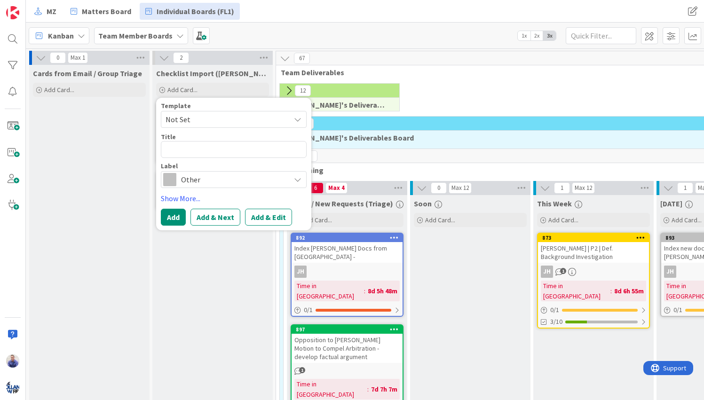
click at [201, 118] on span "Not Set" at bounding box center [225, 119] width 118 height 12
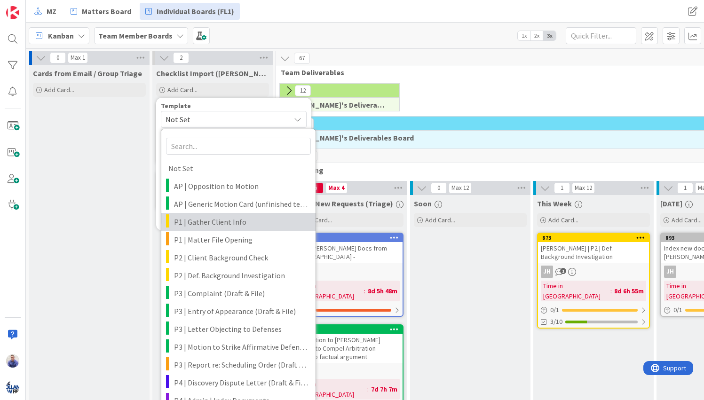
click at [240, 220] on span "P1 | Gather Client Info" at bounding box center [241, 222] width 135 height 12
type textarea "x"
type textarea "<case> | Gather Client Info"
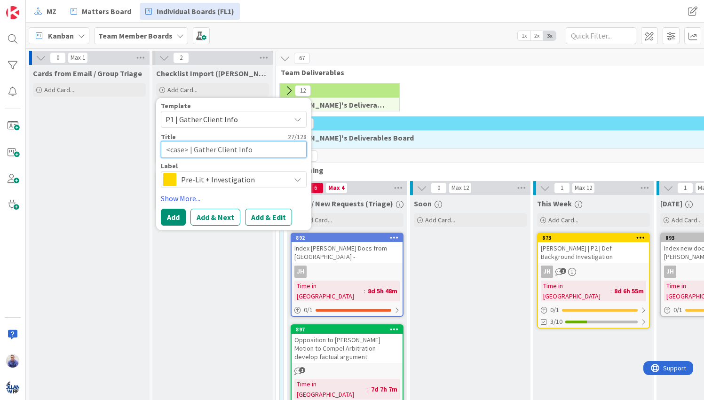
drag, startPoint x: 261, startPoint y: 151, endPoint x: 193, endPoint y: 149, distance: 67.3
click at [193, 149] on textarea "<case> | Gather Client Info" at bounding box center [234, 149] width 146 height 17
click at [260, 219] on button "Add & Edit" at bounding box center [268, 217] width 47 height 17
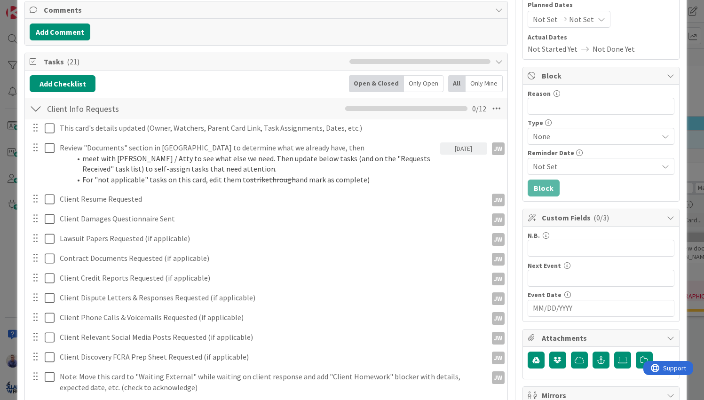
scroll to position [158, 0]
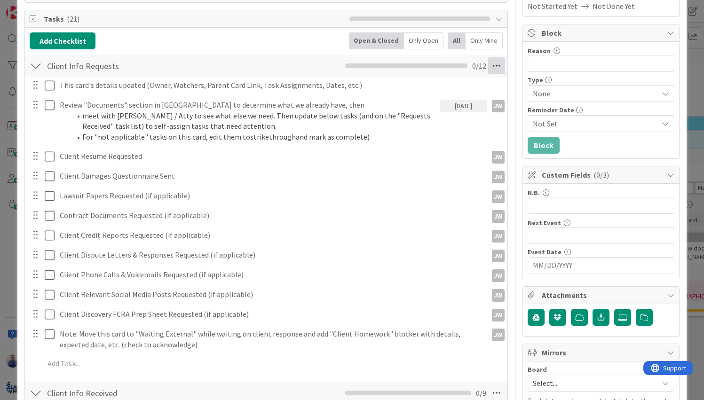
click at [489, 70] on icon at bounding box center [496, 65] width 17 height 17
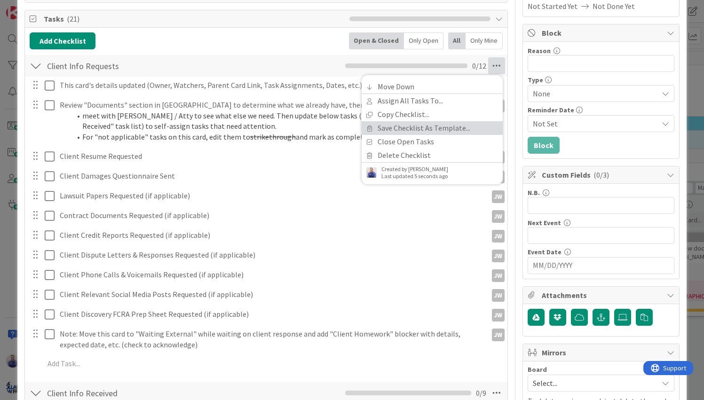
click at [417, 124] on link "Save Checklist As Template..." at bounding box center [432, 128] width 141 height 14
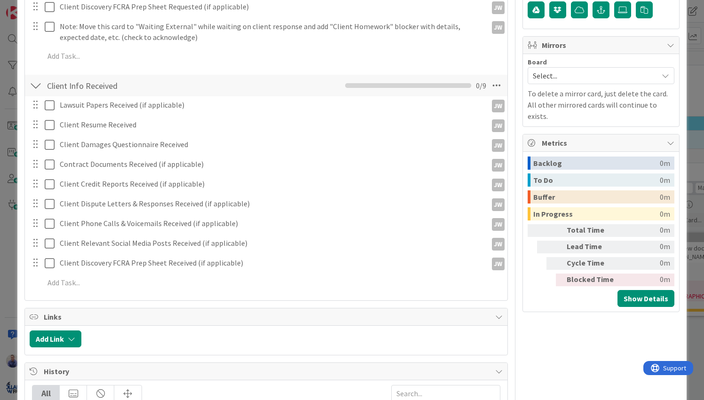
scroll to position [494, 0]
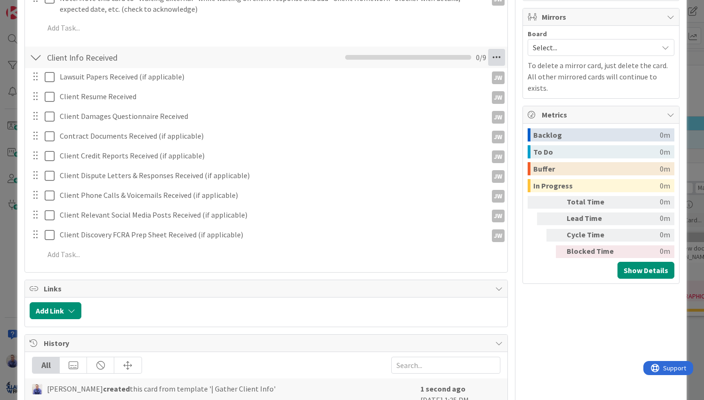
click at [491, 61] on icon at bounding box center [496, 57] width 17 height 17
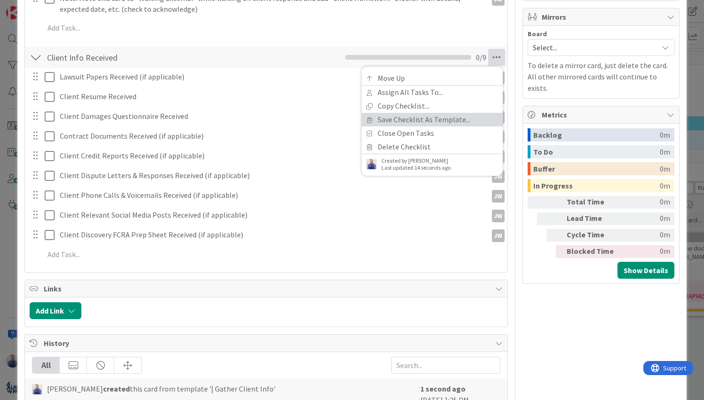
click at [457, 120] on link "Save Checklist As Template..." at bounding box center [432, 120] width 141 height 14
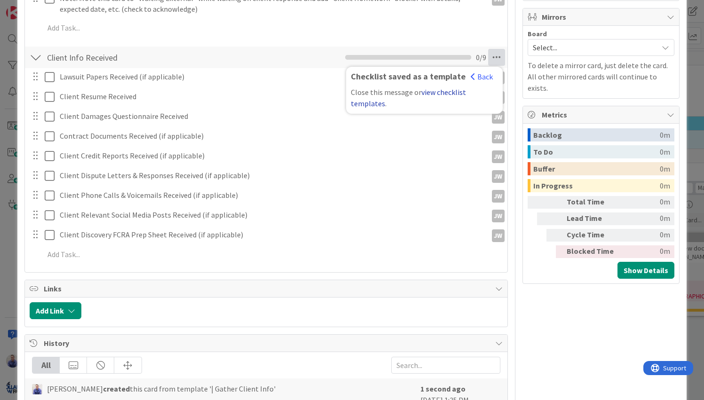
click at [455, 88] on link "view checklist templates" at bounding box center [408, 98] width 115 height 21
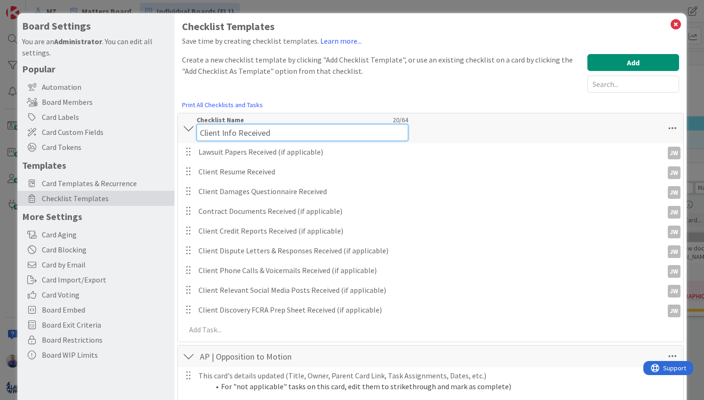
click at [199, 122] on div "Checklist Name 20 / 64 Client Info Received" at bounding box center [303, 128] width 212 height 25
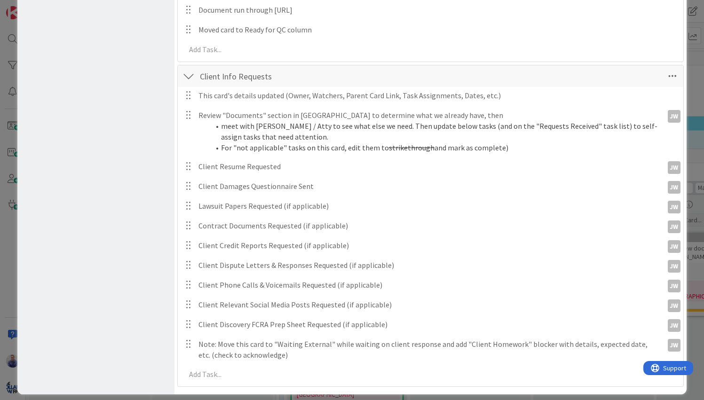
scroll to position [502, 0]
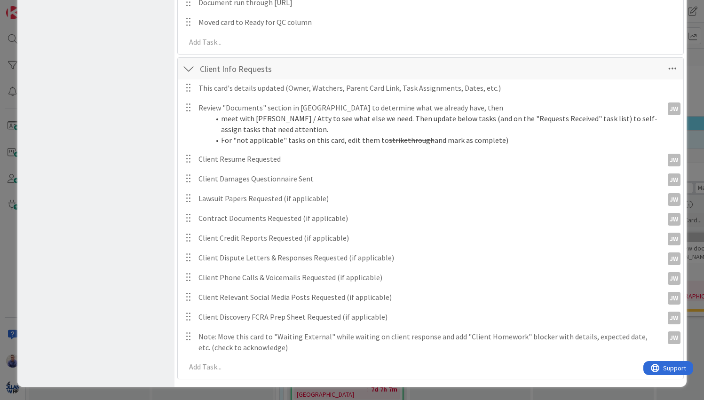
type input "P1 | Gather Client Info | Client Info Received"
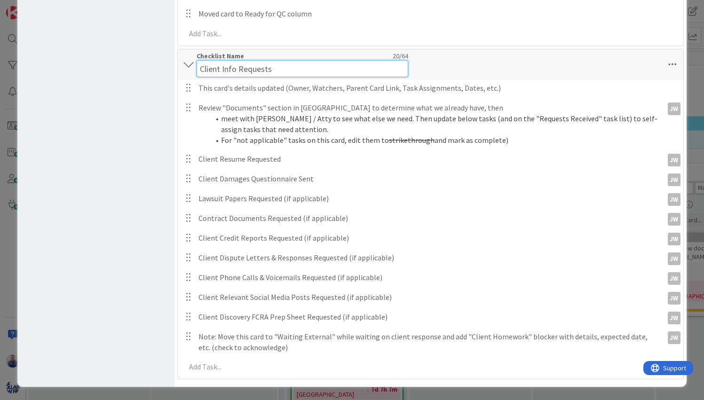
click at [201, 70] on input "Client Info Requests" at bounding box center [303, 68] width 212 height 17
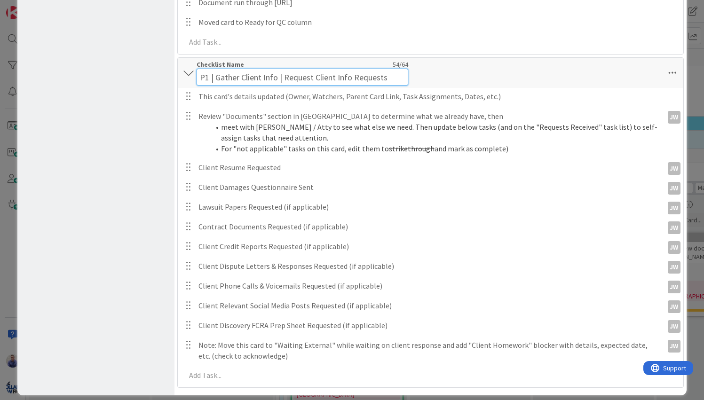
click at [372, 75] on input "P1 | Gather Client Info | Request Client Info Requests" at bounding box center [303, 77] width 212 height 17
type input "P1 | Gather Client Info | Request Client Info"
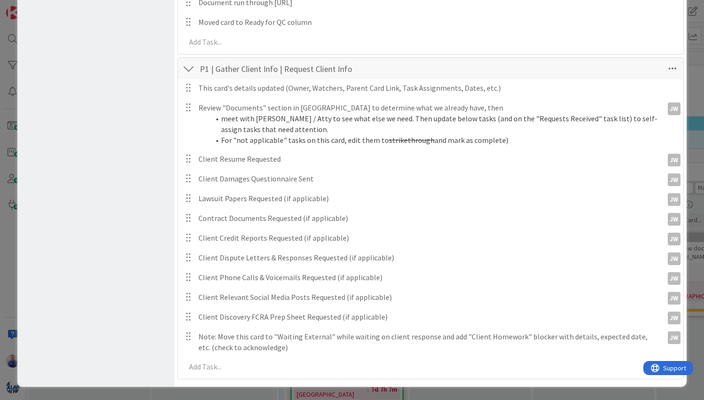
click at [555, 78] on div "P1 | Gather Client Info | Request Client Info Checklist Name 45 / 64 P1 | Gathe…" at bounding box center [430, 69] width 505 height 22
click at [664, 71] on icon at bounding box center [672, 68] width 17 height 17
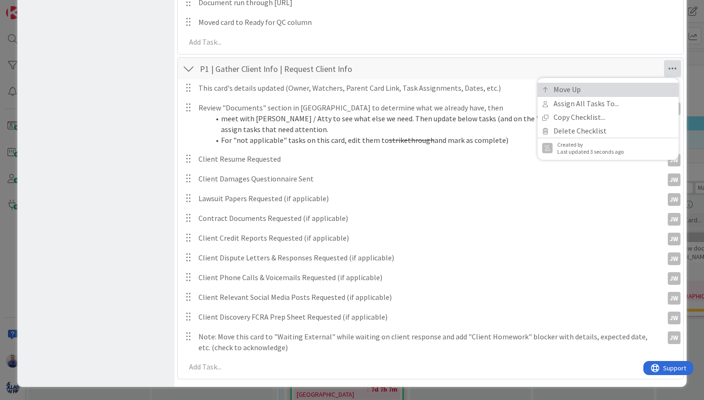
click at [653, 86] on link "Move Up" at bounding box center [608, 90] width 141 height 14
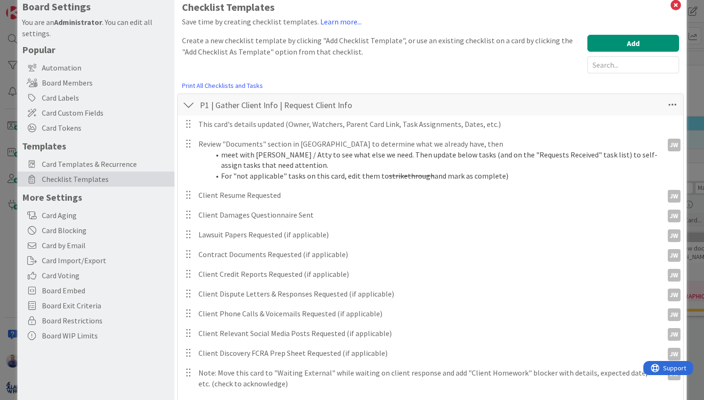
scroll to position [0, 0]
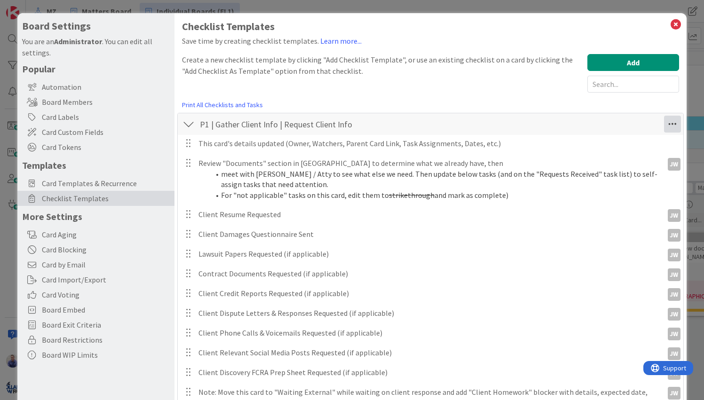
click at [667, 127] on icon at bounding box center [672, 124] width 17 height 17
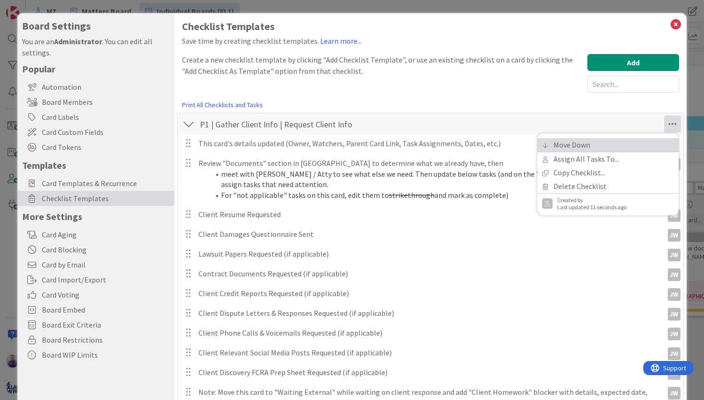
click at [632, 151] on link "Move Down" at bounding box center [608, 145] width 141 height 14
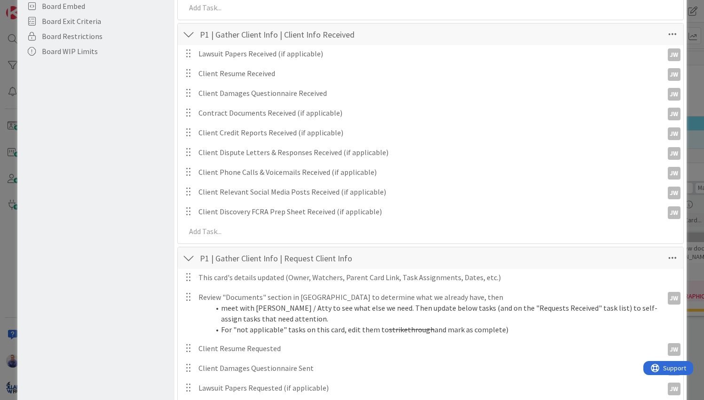
scroll to position [306, 0]
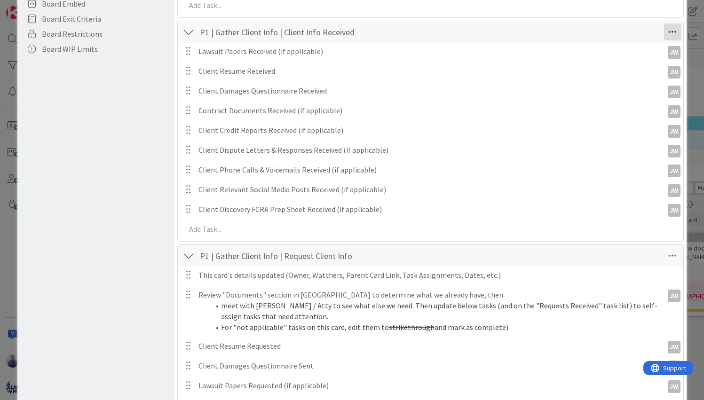
click at [669, 34] on icon at bounding box center [672, 32] width 17 height 17
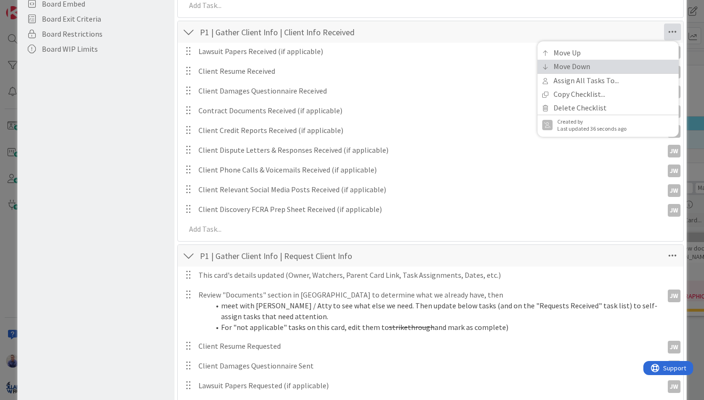
click at [637, 69] on link "Move Down" at bounding box center [608, 67] width 141 height 14
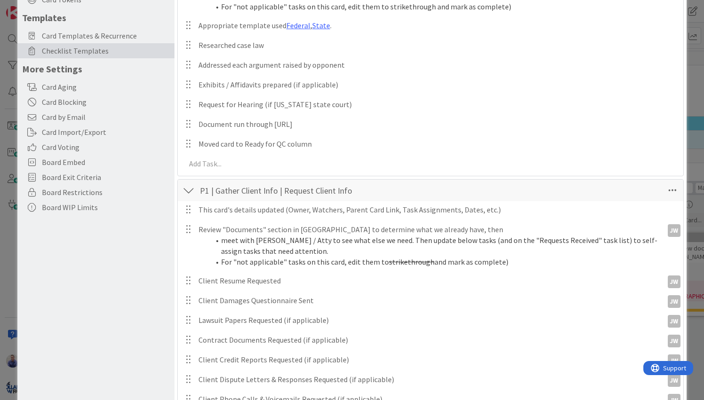
scroll to position [0, 0]
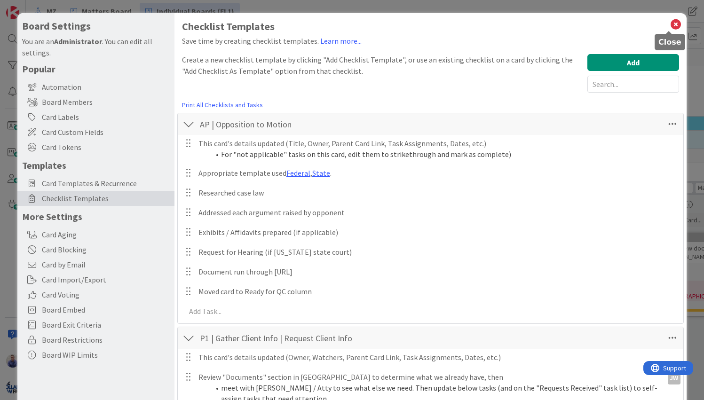
click at [671, 21] on icon at bounding box center [676, 24] width 12 height 13
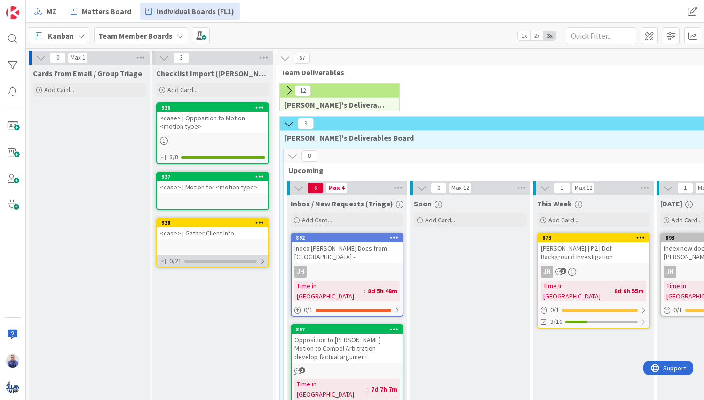
click at [255, 259] on div "0/21" at bounding box center [212, 261] width 111 height 12
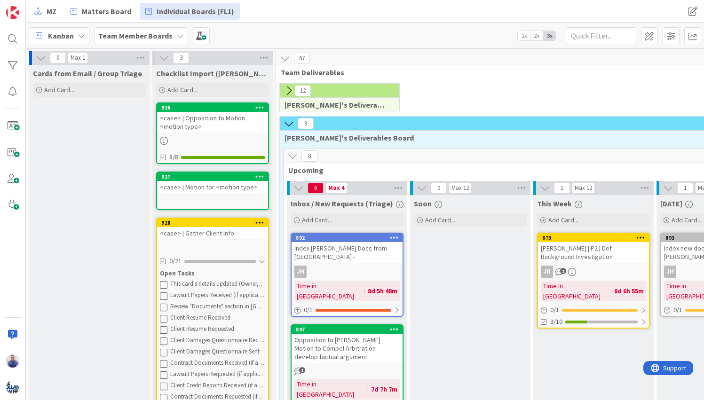
click at [245, 235] on div "<case> | Gather Client Info" at bounding box center [212, 233] width 111 height 12
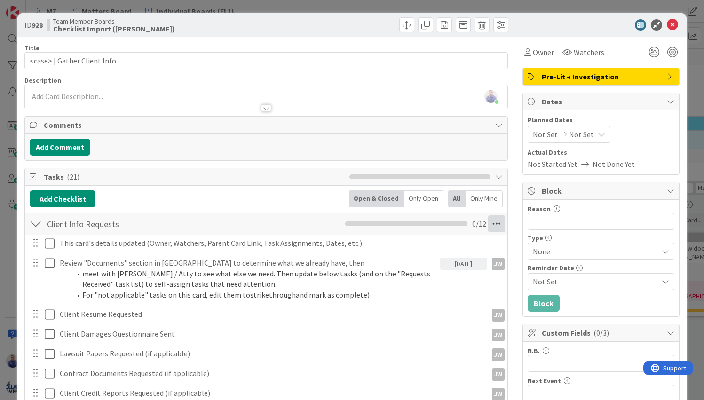
click at [492, 224] on icon at bounding box center [496, 223] width 17 height 17
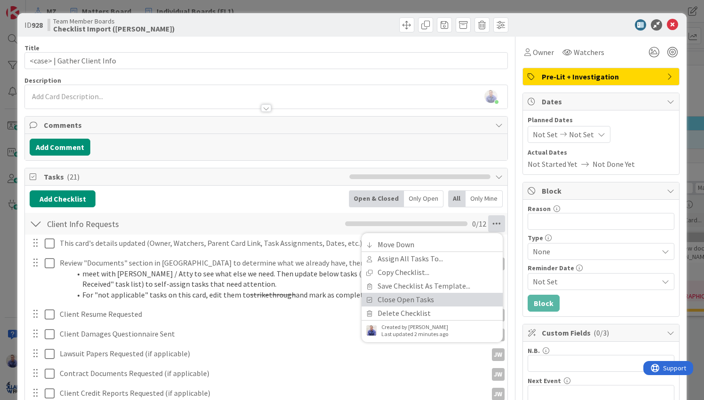
click at [456, 297] on link "Close Open Tasks" at bounding box center [432, 300] width 141 height 14
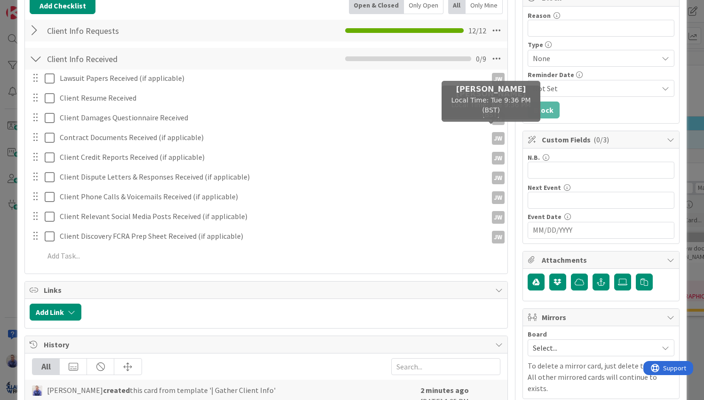
scroll to position [188, 0]
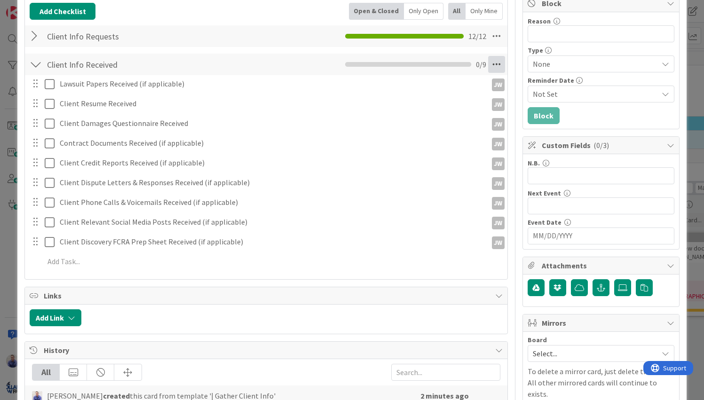
click at [490, 66] on icon at bounding box center [496, 64] width 17 height 17
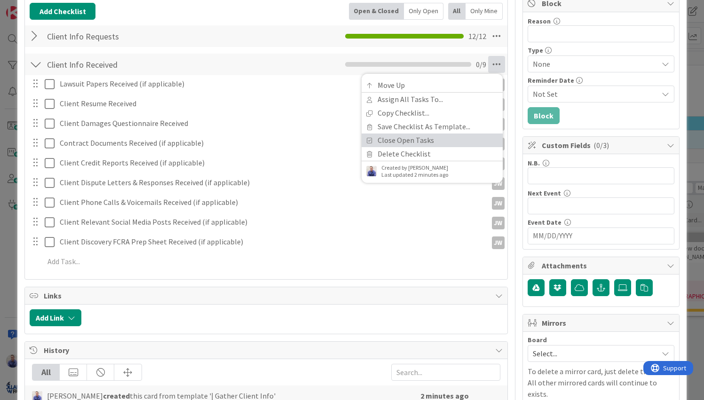
click at [451, 143] on link "Close Open Tasks" at bounding box center [432, 141] width 141 height 14
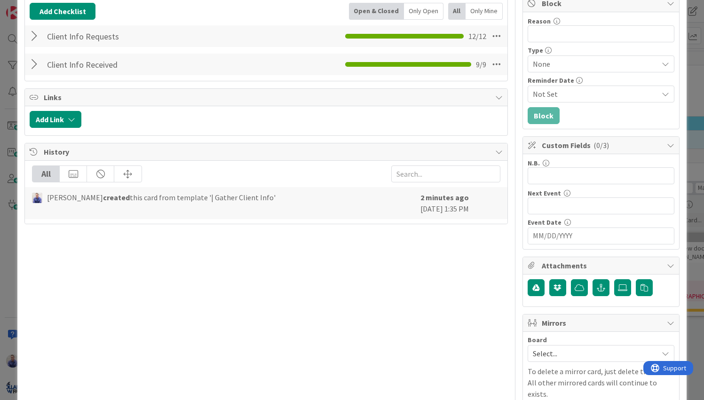
scroll to position [89, 0]
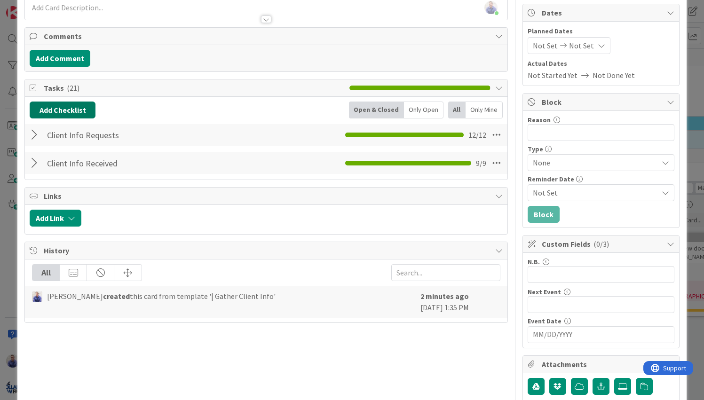
click at [90, 108] on button "Add Checklist" at bounding box center [63, 110] width 66 height 17
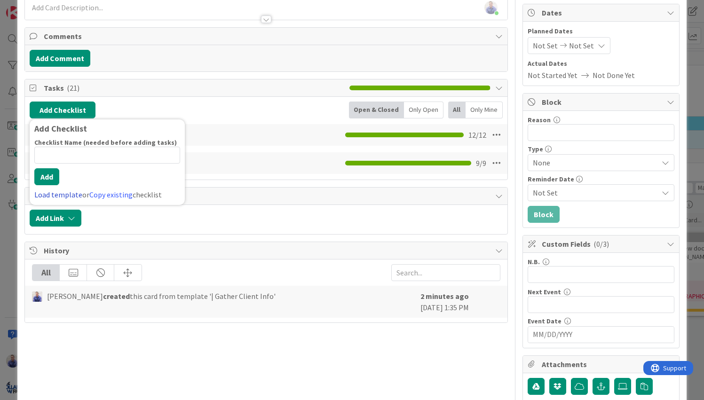
click at [74, 194] on link "Load template" at bounding box center [58, 194] width 48 height 9
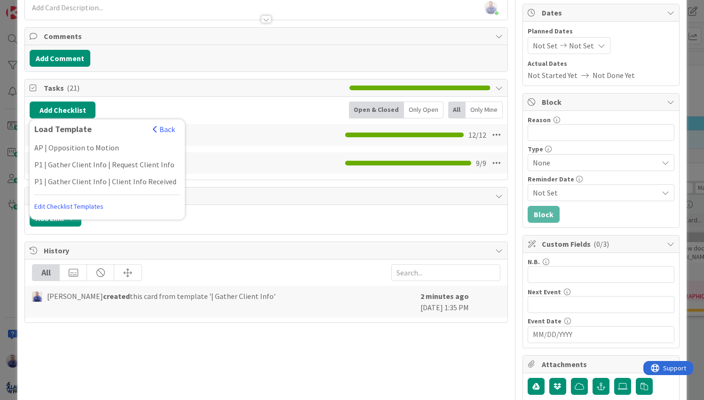
click at [208, 231] on div "Add Link" at bounding box center [266, 219] width 482 height 29
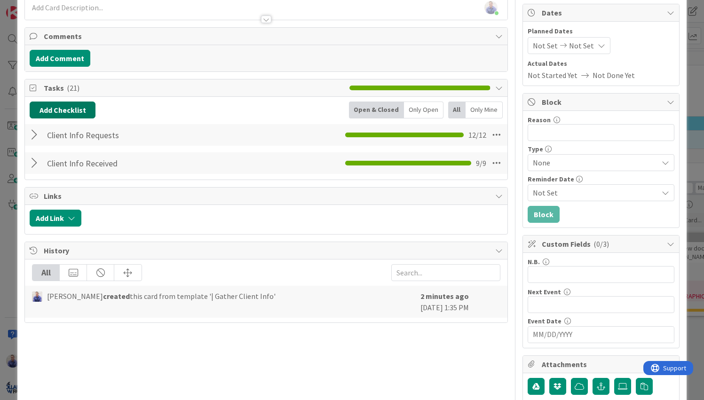
click at [76, 115] on button "Add Checklist" at bounding box center [63, 110] width 66 height 17
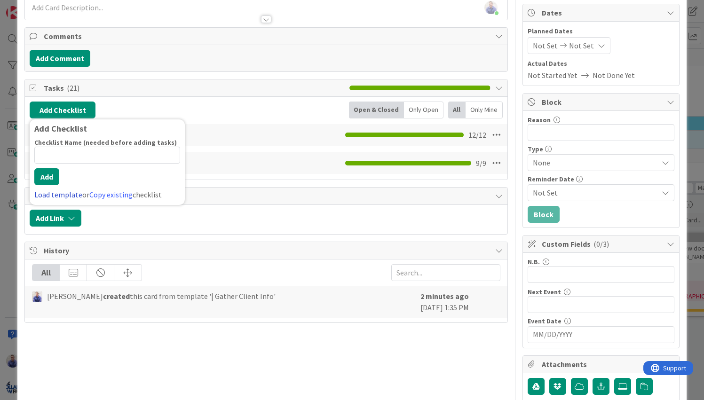
click at [72, 193] on link "Load template" at bounding box center [58, 194] width 48 height 9
